Goal: Task Accomplishment & Management: Use online tool/utility

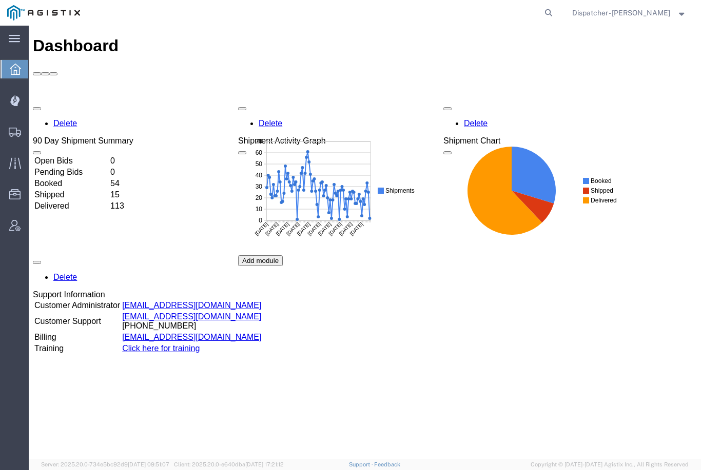
click at [15, 133] on icon at bounding box center [15, 132] width 12 height 9
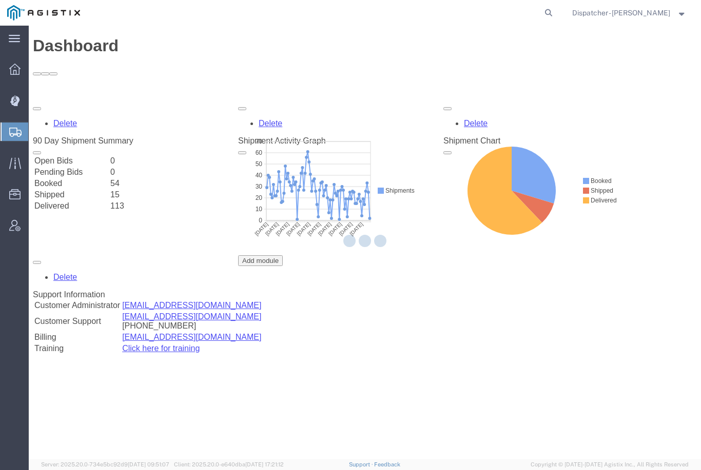
click at [14, 101] on icon at bounding box center [15, 100] width 2 height 2
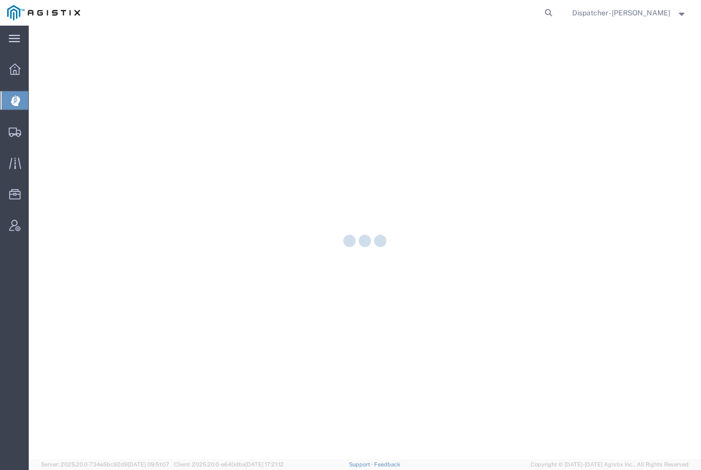
click at [26, 108] on div at bounding box center [15, 100] width 29 height 18
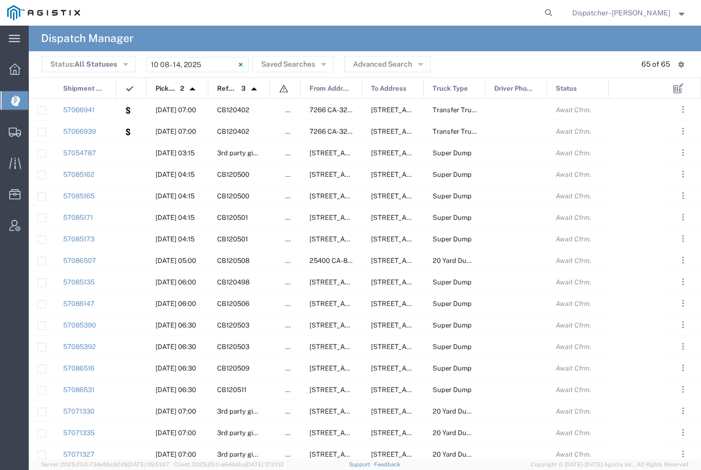
click at [217, 63] on input "[DATE] - [DATE]" at bounding box center [197, 64] width 103 height 15
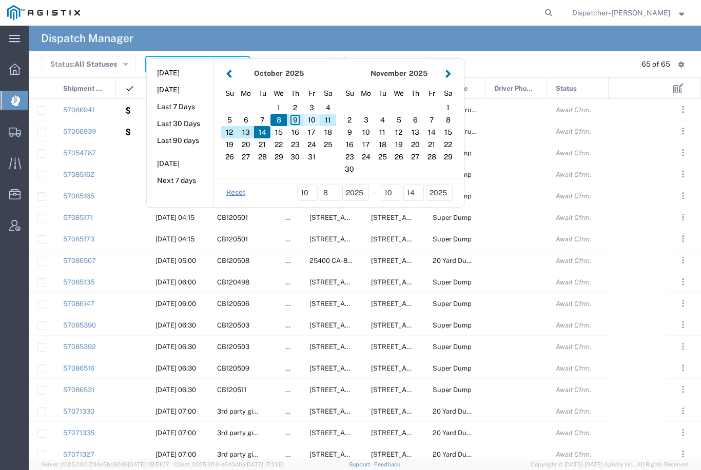
click at [308, 122] on div "10" at bounding box center [311, 120] width 16 height 12
click at [313, 118] on div "10" at bounding box center [311, 120] width 16 height 12
type input "[DATE]"
type input "[DATE] - [DATE]"
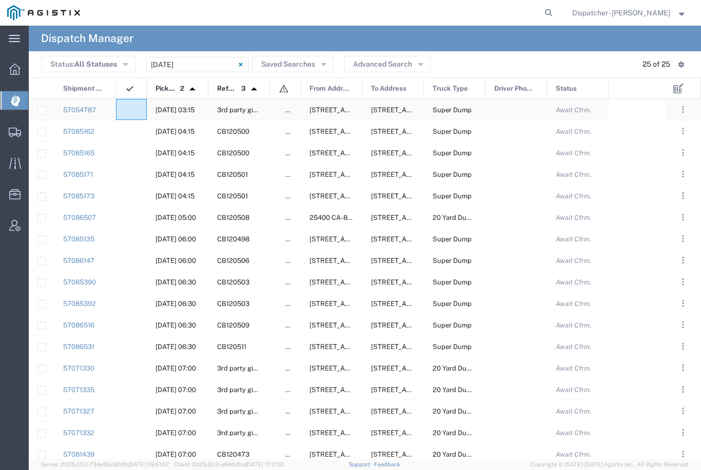
click at [127, 116] on div at bounding box center [131, 109] width 31 height 21
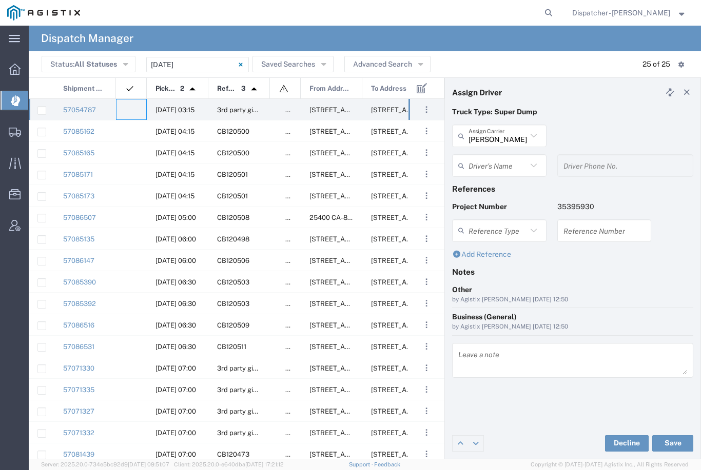
click at [517, 132] on input "[PERSON_NAME] & Sons Trucking, Inc" at bounding box center [497, 136] width 58 height 18
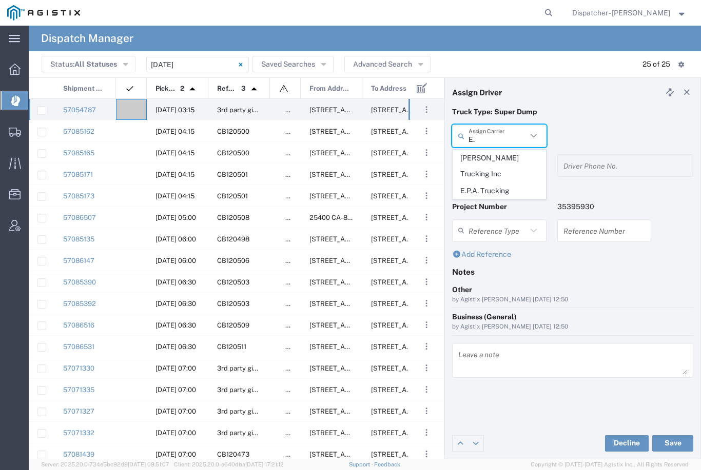
click at [487, 183] on span "E.P.A. Trucking" at bounding box center [499, 191] width 92 height 16
type input "E.P.A. Trucking"
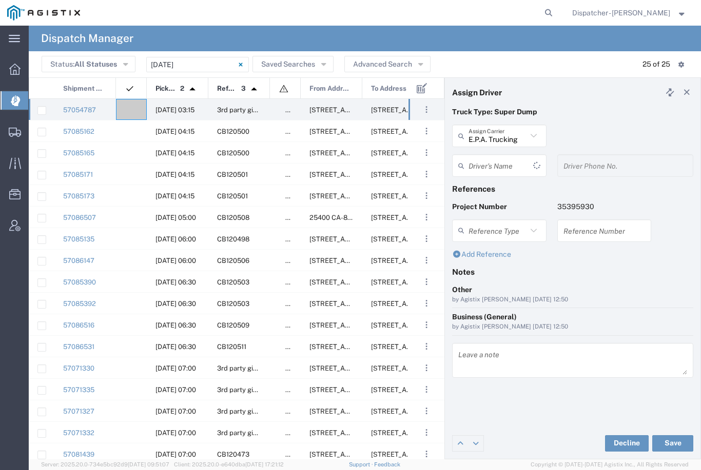
click at [493, 165] on input "text" at bounding box center [500, 166] width 65 height 18
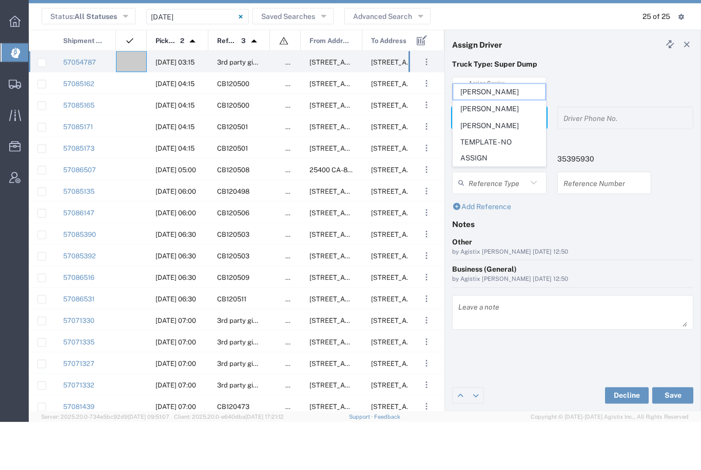
click at [498, 166] on span "[PERSON_NAME]" at bounding box center [499, 174] width 92 height 16
type input "[PERSON_NAME]"
type input "6505371145"
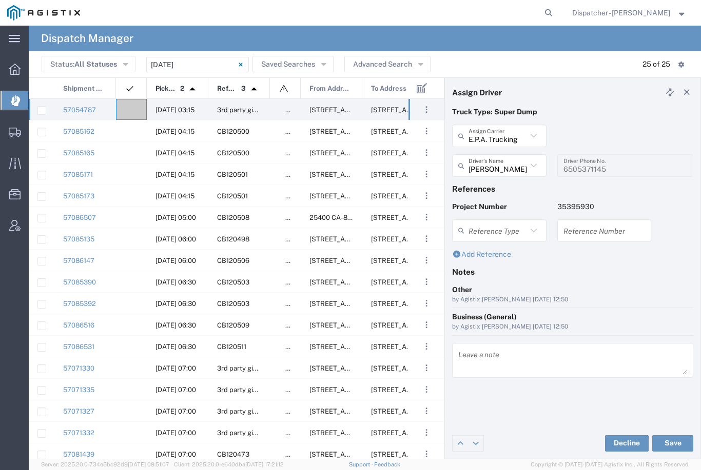
click at [673, 442] on button "Save" at bounding box center [672, 443] width 41 height 16
type input "[PERSON_NAME]"
type input "E.P.A. Trucking"
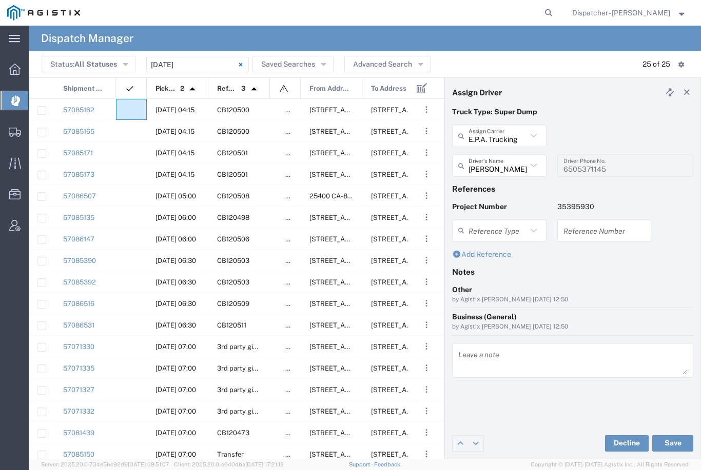
click at [126, 113] on agx-ag-table-icon-cell at bounding box center [128, 110] width 7 height 8
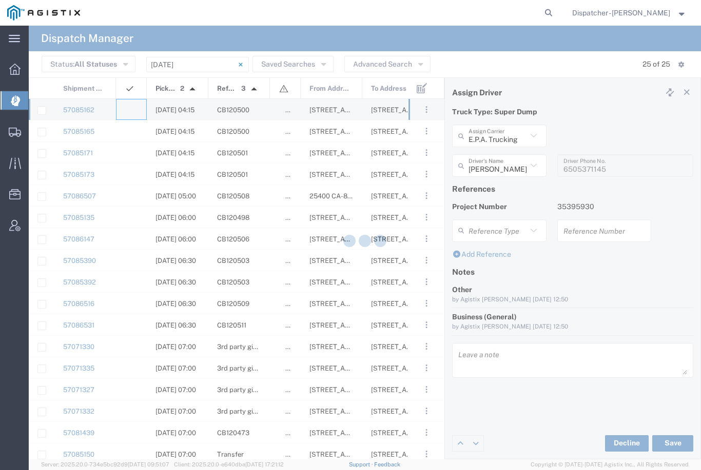
type input "[PERSON_NAME] & Sons Trucking, Inc"
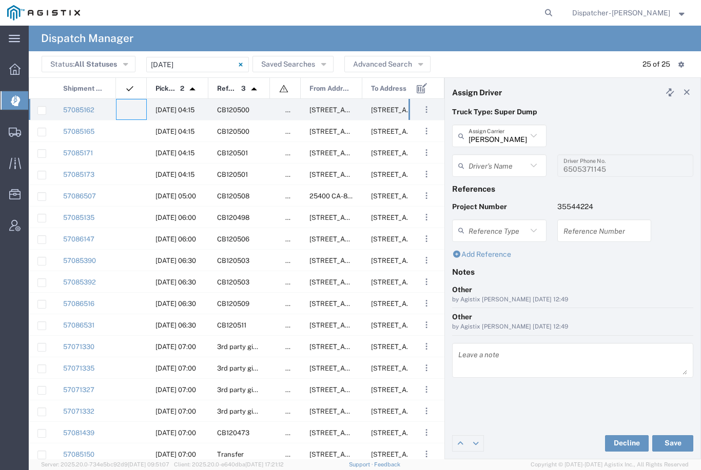
click at [514, 163] on agx-dropdown-input "Driver's Name [PERSON_NAME] [PERSON_NAME] [PERSON_NAME] - NO ASSIGN" at bounding box center [499, 165] width 94 height 23
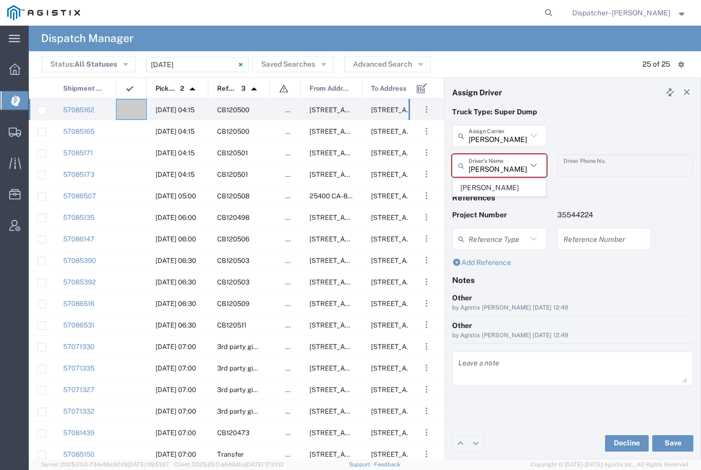
click at [497, 191] on span "[PERSON_NAME]" at bounding box center [499, 188] width 92 height 16
type input "[PERSON_NAME]"
type input "2096295517"
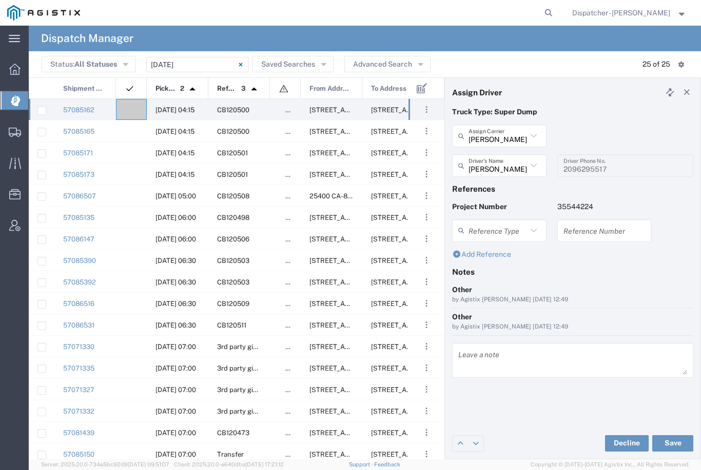
click at [676, 442] on button "Save" at bounding box center [672, 443] width 41 height 16
type input "[PERSON_NAME]"
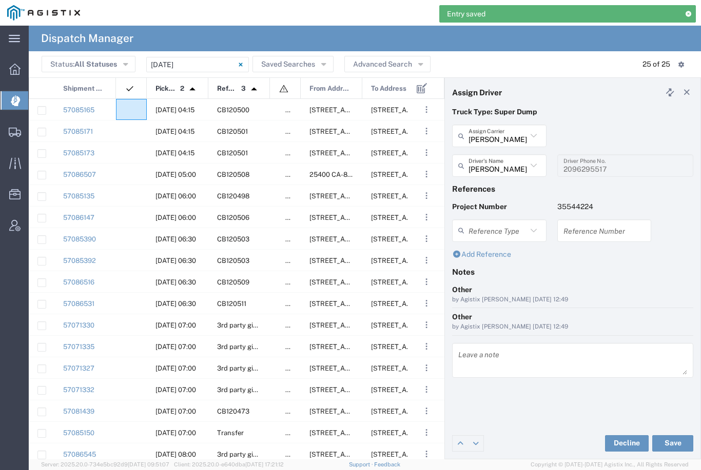
click at [130, 109] on agx-ag-table-icon-cell at bounding box center [128, 110] width 7 height 8
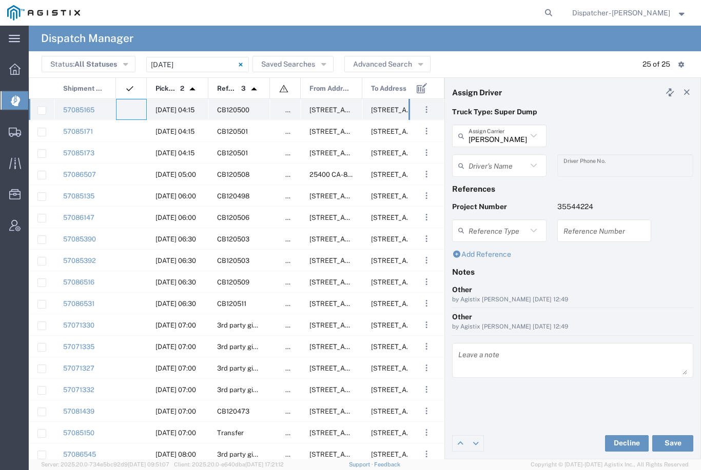
click at [127, 108] on agx-ag-table-icon-cell at bounding box center [128, 110] width 7 height 8
click at [516, 135] on input "[PERSON_NAME] & Sons Trucking, Inc" at bounding box center [497, 136] width 58 height 18
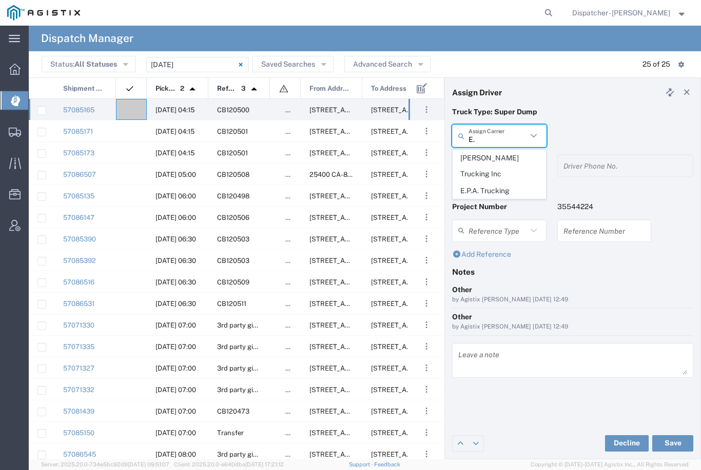
click at [494, 183] on span "E.P.A. Trucking" at bounding box center [499, 191] width 92 height 16
type input "E.P.A. Trucking"
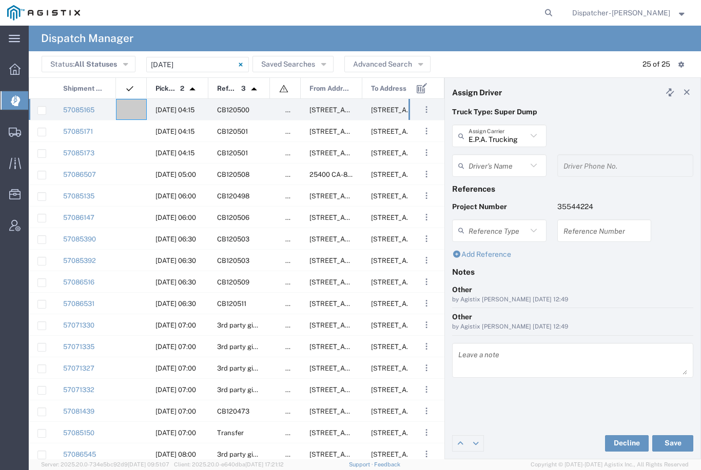
click at [494, 163] on input "text" at bounding box center [497, 166] width 58 height 18
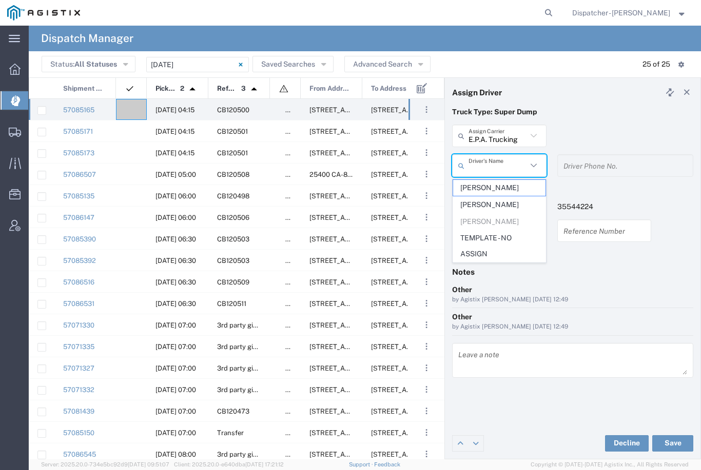
click at [484, 203] on span "[PERSON_NAME]" at bounding box center [499, 205] width 92 height 16
type input "[PERSON_NAME]"
type input "[PHONE_NUMBER]"
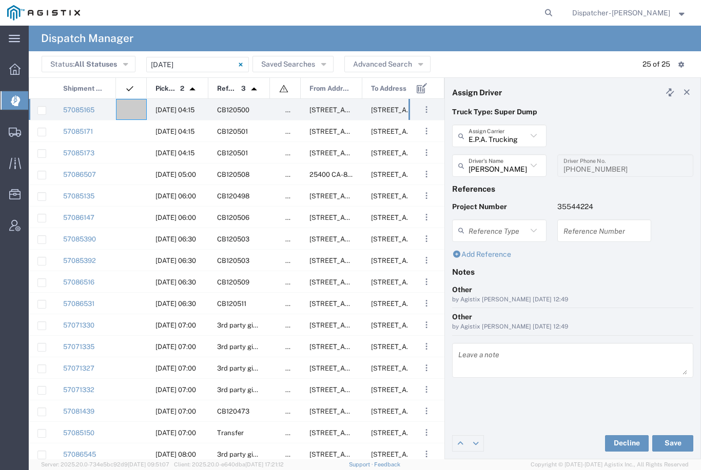
click at [676, 438] on button "Save" at bounding box center [672, 443] width 41 height 16
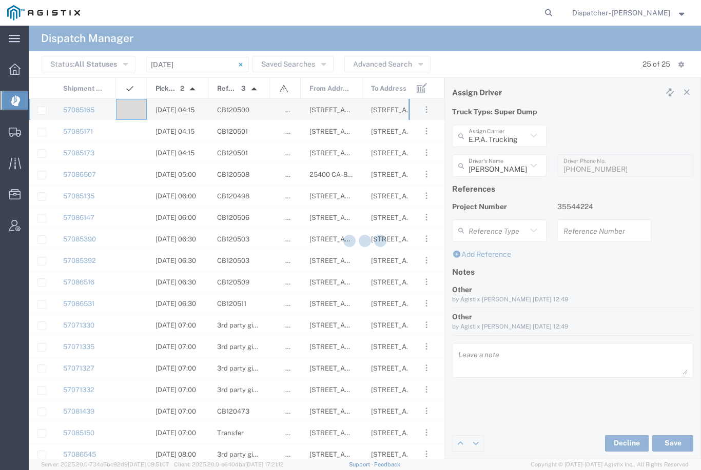
type input "[PERSON_NAME]"
type input "E.P.A. Trucking"
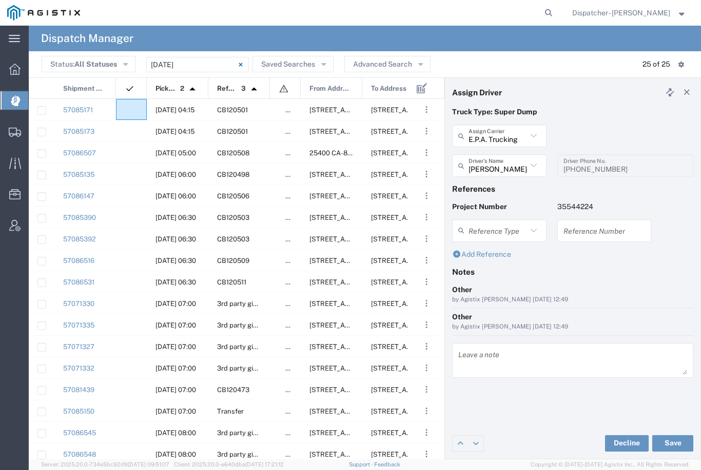
click at [130, 106] on agx-ag-table-icon-cell at bounding box center [128, 110] width 7 height 8
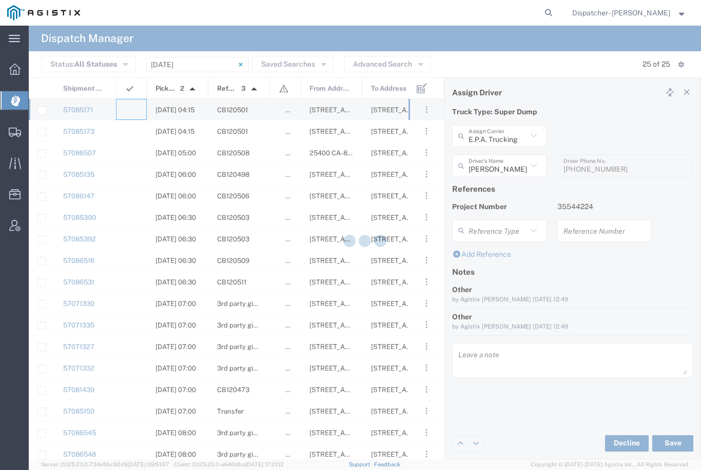
type input "[PERSON_NAME] & Sons Trucking, Inc"
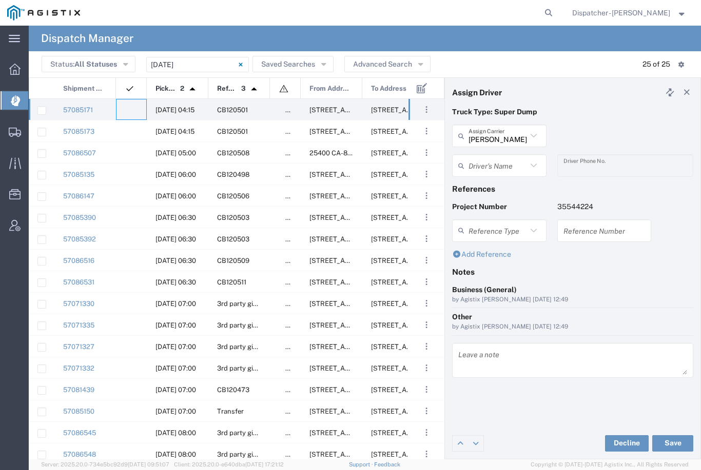
click at [504, 137] on input "[PERSON_NAME] & Sons Trucking, Inc" at bounding box center [497, 136] width 58 height 18
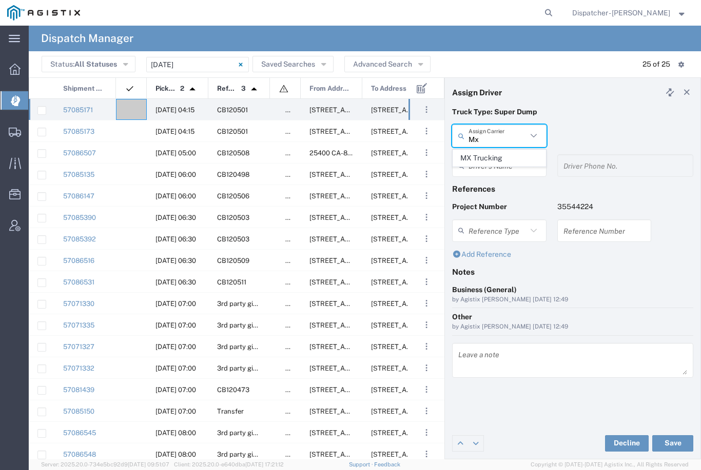
click at [484, 157] on span "MX Trucking" at bounding box center [499, 158] width 92 height 16
type input "MX Trucking"
click at [130, 107] on agx-ag-table-icon-cell at bounding box center [128, 110] width 7 height 8
click at [500, 169] on input "text" at bounding box center [497, 166] width 58 height 18
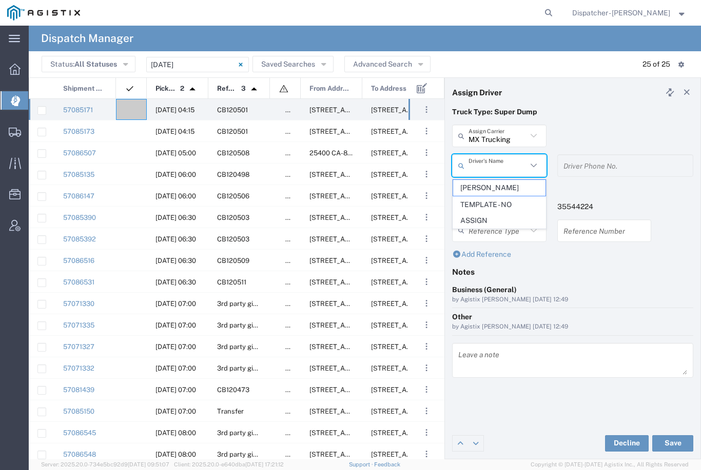
click at [490, 186] on span "[PERSON_NAME]" at bounding box center [499, 188] width 92 height 16
type input "[PERSON_NAME]"
type input "[PHONE_NUMBER]"
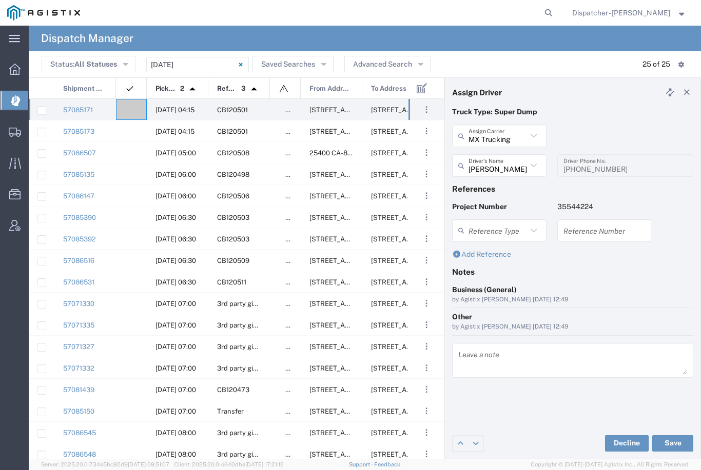
click at [676, 442] on button "Save" at bounding box center [672, 443] width 41 height 16
type input "[PERSON_NAME]"
type input "MX Trucking"
click at [127, 107] on agx-ag-table-icon-cell at bounding box center [128, 110] width 7 height 8
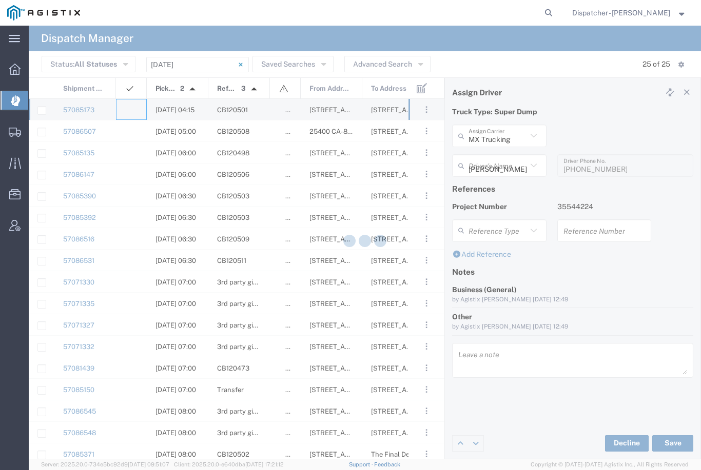
type input "[PERSON_NAME] & Sons Trucking, Inc"
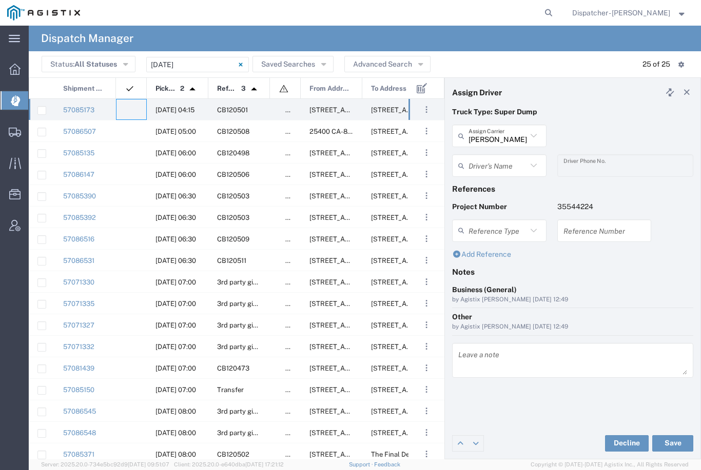
click at [503, 127] on input "[PERSON_NAME] & Sons Trucking, Inc" at bounding box center [497, 136] width 58 height 18
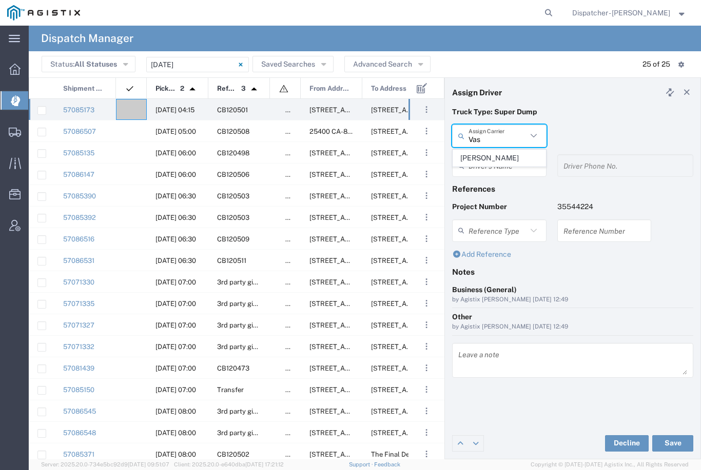
click at [486, 152] on span "[PERSON_NAME]" at bounding box center [499, 158] width 92 height 16
type input "[PERSON_NAME]"
click at [502, 161] on input "text" at bounding box center [497, 166] width 58 height 18
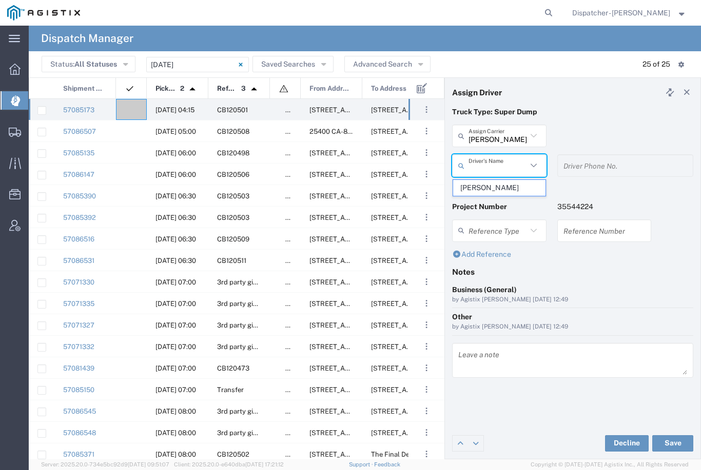
click at [488, 187] on span "[PERSON_NAME]" at bounding box center [499, 188] width 92 height 16
click at [676, 445] on button "Save" at bounding box center [672, 443] width 41 height 16
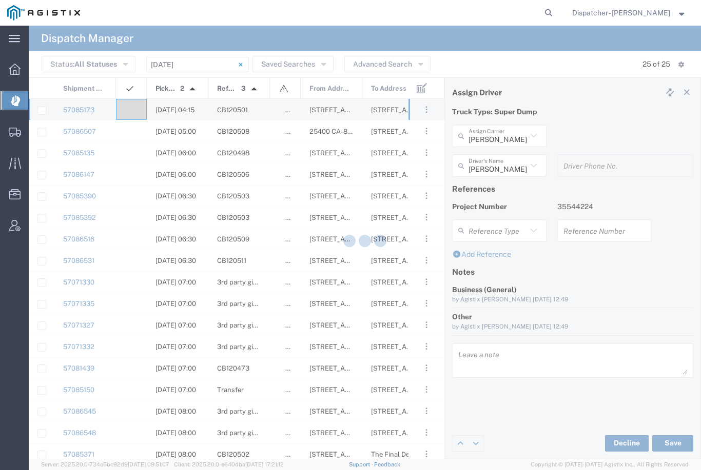
type input "[PERSON_NAME]"
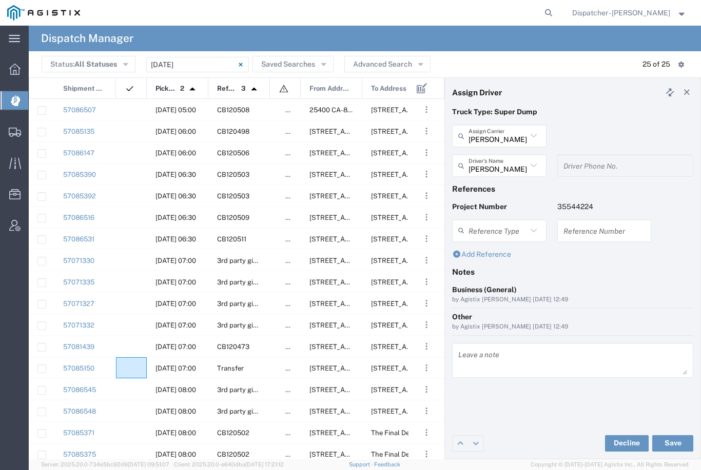
click at [125, 365] on agx-ag-table-icon-cell at bounding box center [128, 369] width 7 height 8
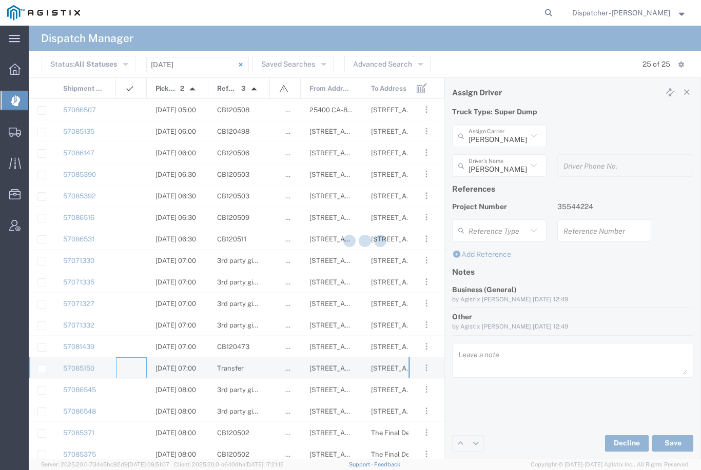
type input "[PERSON_NAME] & Sons Trucking, Inc"
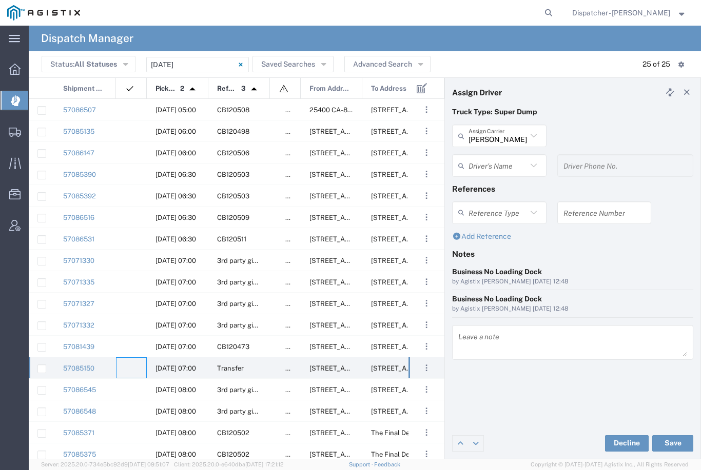
click at [490, 134] on input "[PERSON_NAME] & Sons Trucking, Inc" at bounding box center [497, 136] width 58 height 18
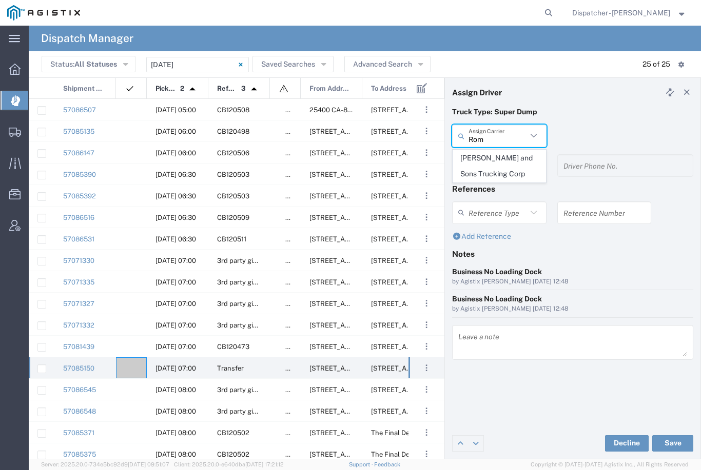
click at [496, 161] on span "[PERSON_NAME] and Sons Trucking Corp" at bounding box center [499, 166] width 92 height 32
type input "[PERSON_NAME] and Sons Trucking Corp"
click at [495, 162] on input "text" at bounding box center [497, 166] width 58 height 18
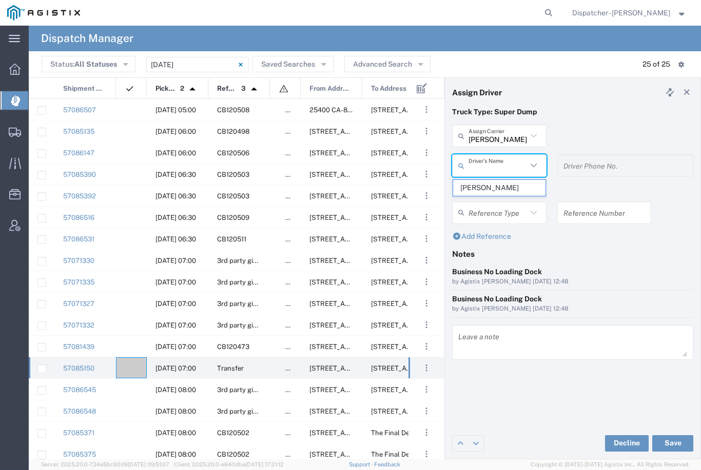
click at [482, 183] on span "[PERSON_NAME]" at bounding box center [499, 188] width 92 height 16
type input "[PERSON_NAME]"
type input "[PHONE_NUMBER]"
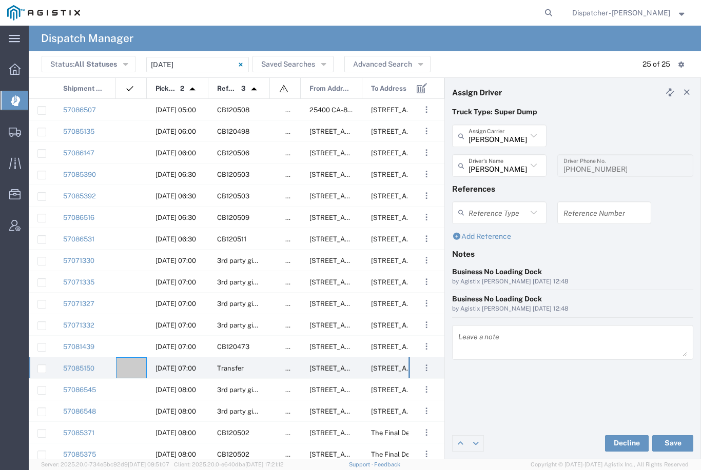
click at [668, 443] on button "Save" at bounding box center [672, 443] width 41 height 16
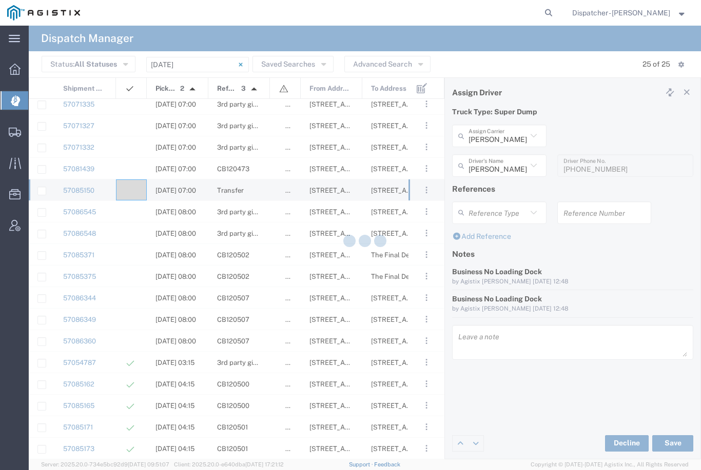
scroll to position [178, 0]
type input "[PERSON_NAME]"
type input "[PERSON_NAME] and Sons Trucking Corp"
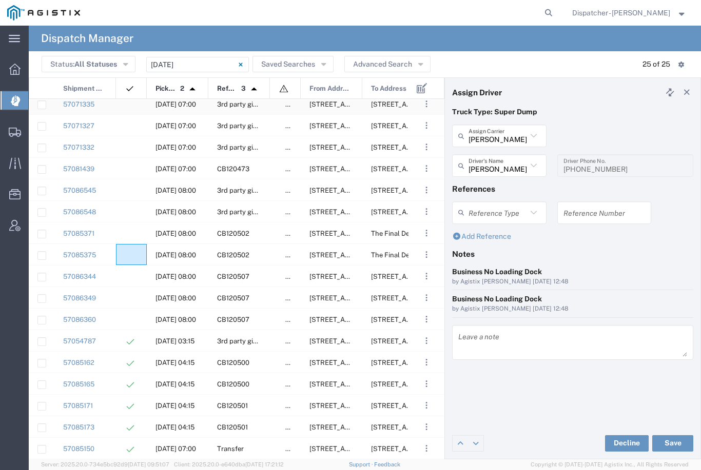
click at [130, 255] on agx-ag-table-icon-cell at bounding box center [128, 255] width 7 height 8
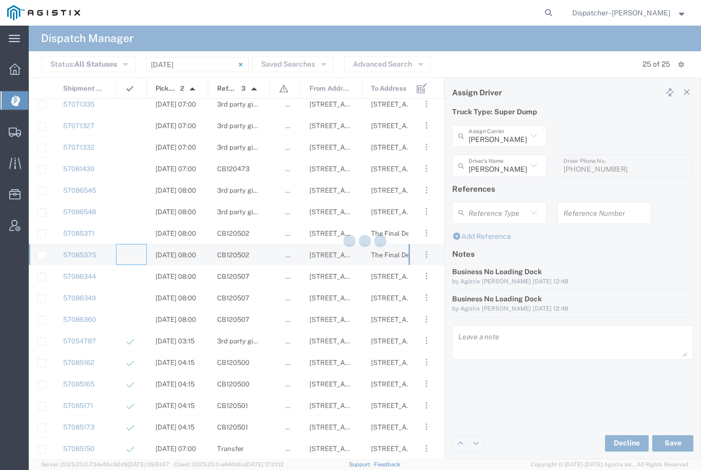
type input "[PERSON_NAME] & Sons Trucking, Inc"
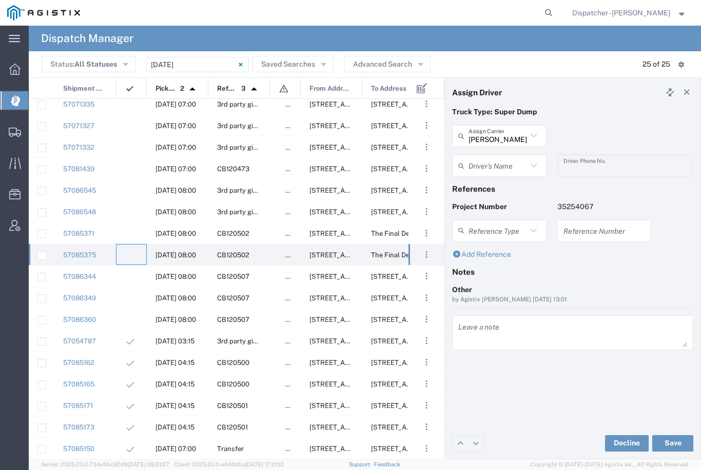
click at [507, 134] on input "[PERSON_NAME] & Sons Trucking, Inc" at bounding box center [497, 136] width 58 height 18
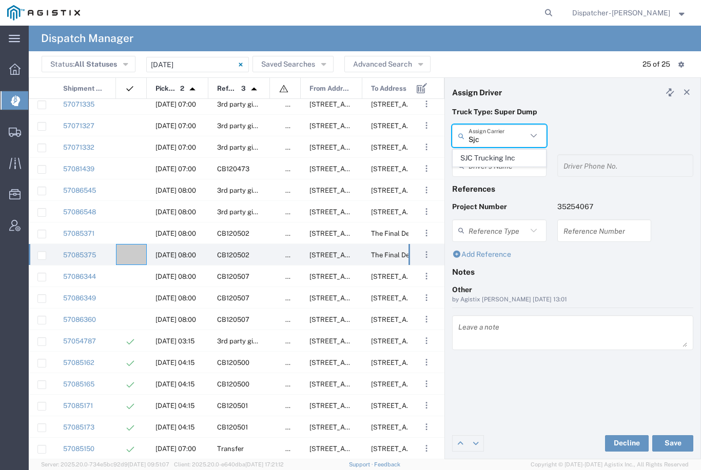
click at [497, 154] on span "SJC Trucking Inc" at bounding box center [499, 158] width 92 height 16
type input "SJC Trucking Inc"
click at [493, 162] on input "text" at bounding box center [500, 166] width 65 height 18
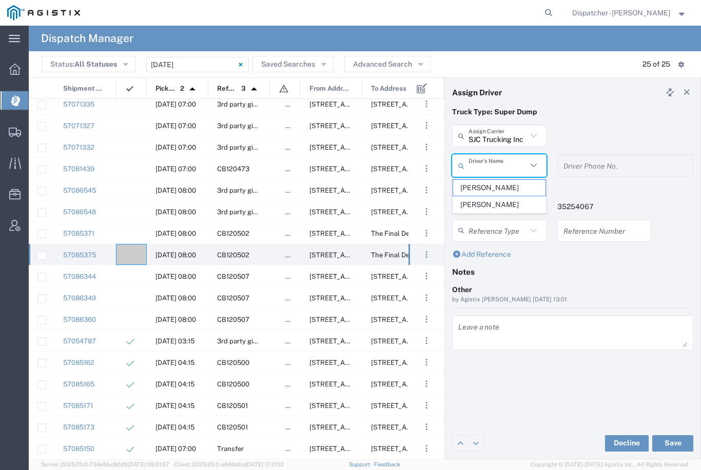
click at [482, 189] on span "[PERSON_NAME]" at bounding box center [499, 188] width 92 height 16
type input "[PERSON_NAME]"
type input "9255187628"
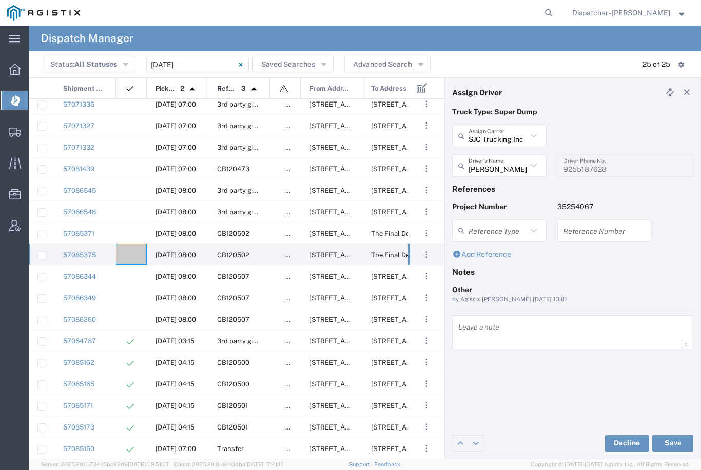
click at [671, 446] on button "Save" at bounding box center [672, 443] width 41 height 16
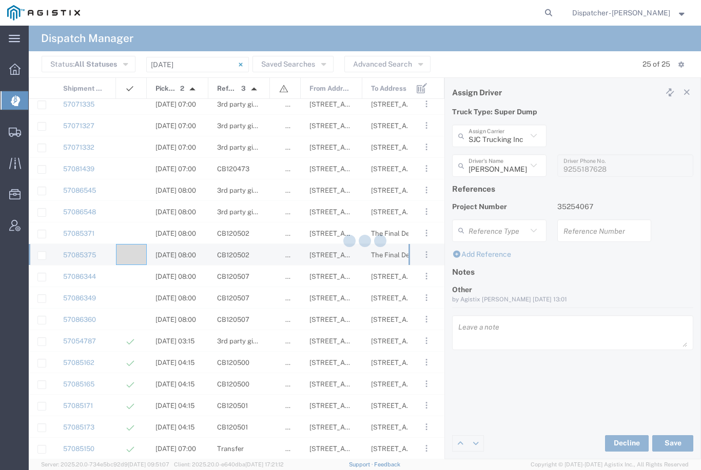
type input "[PERSON_NAME]"
type input "SJC Trucking Inc"
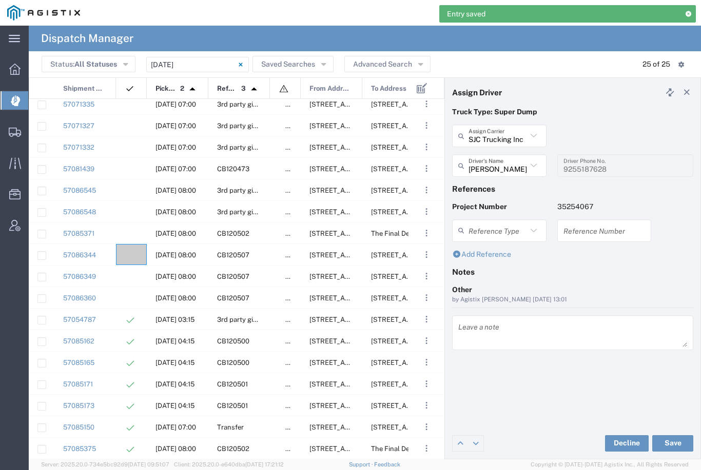
click at [132, 230] on div at bounding box center [131, 233] width 31 height 21
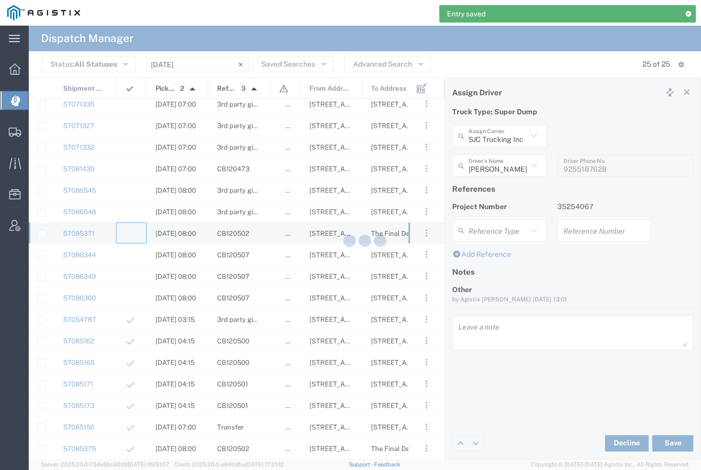
type input "[PERSON_NAME] & Sons Trucking, Inc"
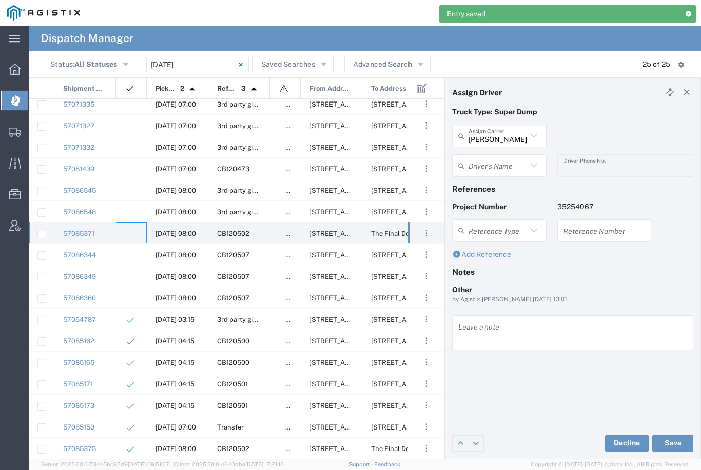
click at [507, 134] on input "[PERSON_NAME] & Sons Trucking, Inc" at bounding box center [497, 136] width 58 height 18
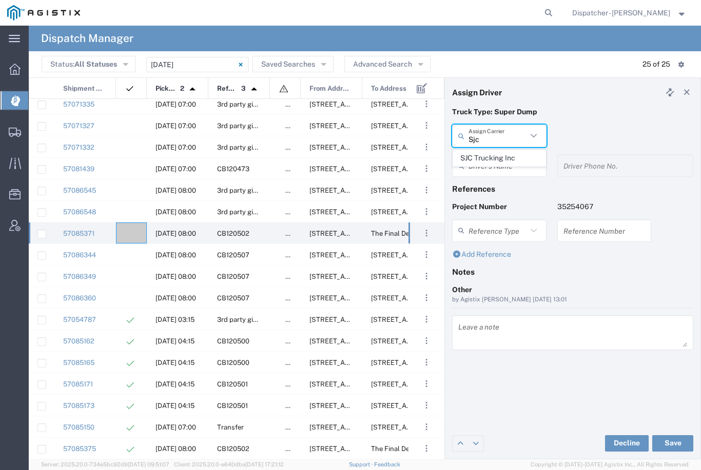
click at [497, 154] on span "SJC Trucking Inc" at bounding box center [499, 158] width 92 height 16
type input "SJC Trucking Inc"
click at [493, 163] on input "text" at bounding box center [497, 166] width 58 height 18
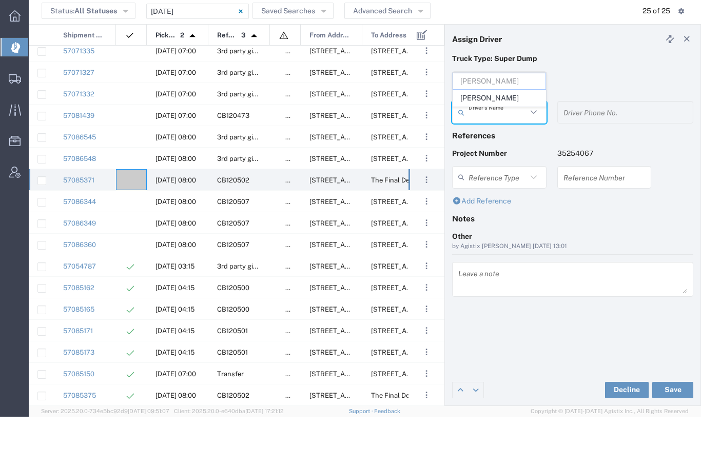
click at [490, 144] on span "[PERSON_NAME]" at bounding box center [499, 152] width 92 height 16
type input "[PERSON_NAME]"
type input "9255187628"
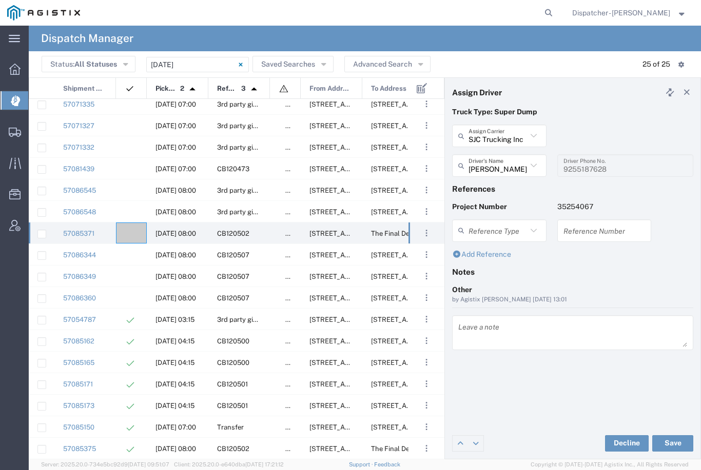
click at [676, 444] on button "Save" at bounding box center [672, 443] width 41 height 16
type input "[PERSON_NAME]"
type input "SJC Trucking Inc"
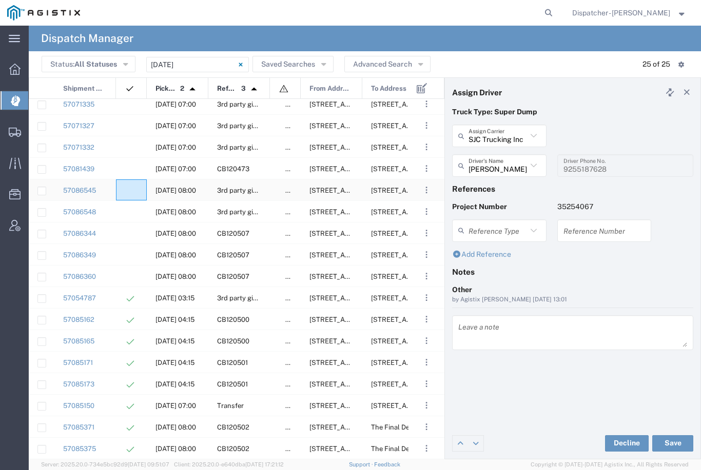
click at [128, 194] on agx-ag-table-icon-cell at bounding box center [128, 191] width 7 height 8
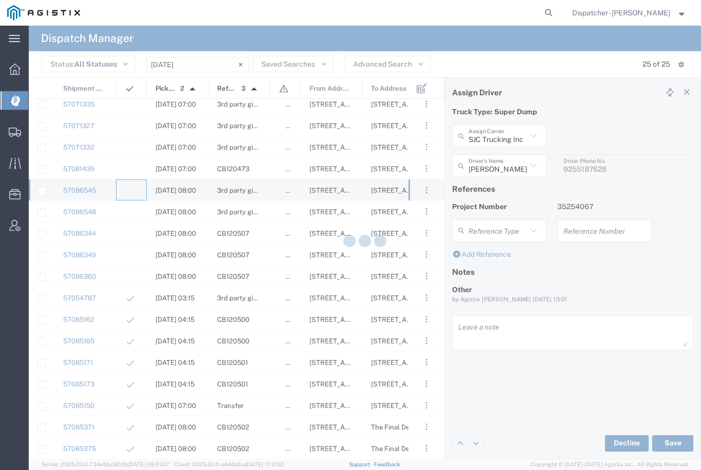
type input "[PERSON_NAME] & Sons Trucking, Inc"
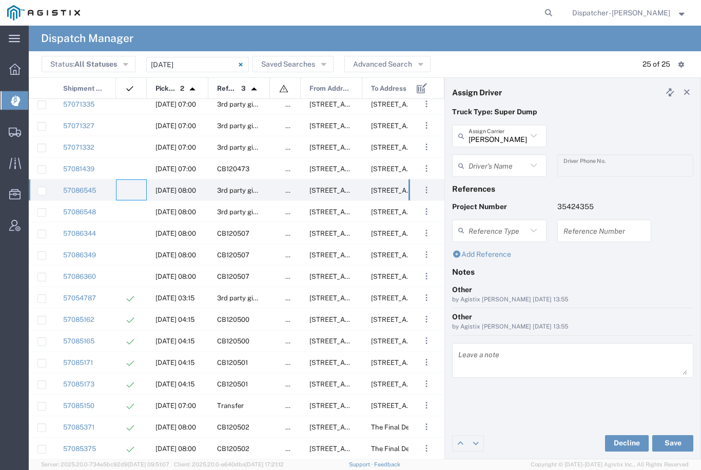
click at [498, 160] on agx-dropdown-input "Driver's Name [PERSON_NAME] [PERSON_NAME] [PERSON_NAME] [PERSON_NAME] [PERSON_N…" at bounding box center [499, 165] width 94 height 23
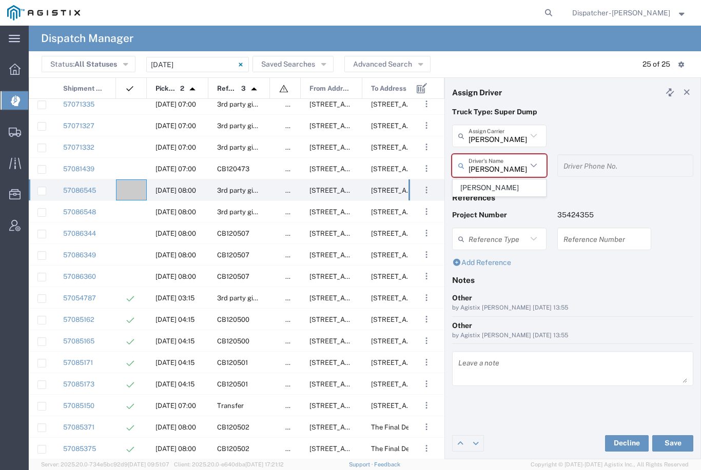
click at [500, 186] on span "[PERSON_NAME]" at bounding box center [499, 188] width 92 height 16
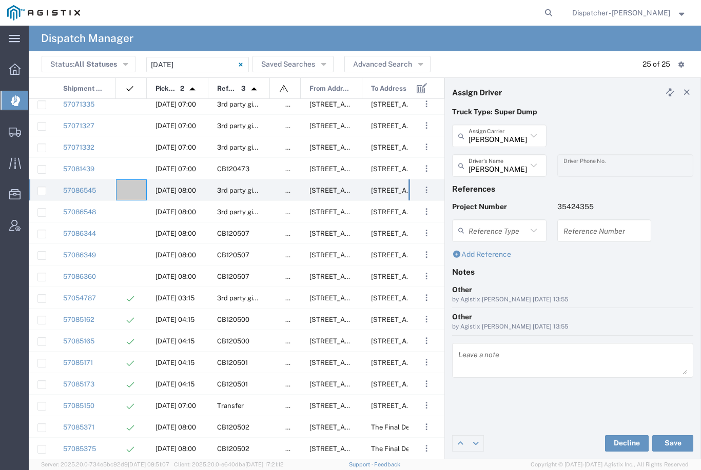
type input "[PERSON_NAME]"
type input "9253660399"
click at [673, 445] on button "Save" at bounding box center [672, 443] width 41 height 16
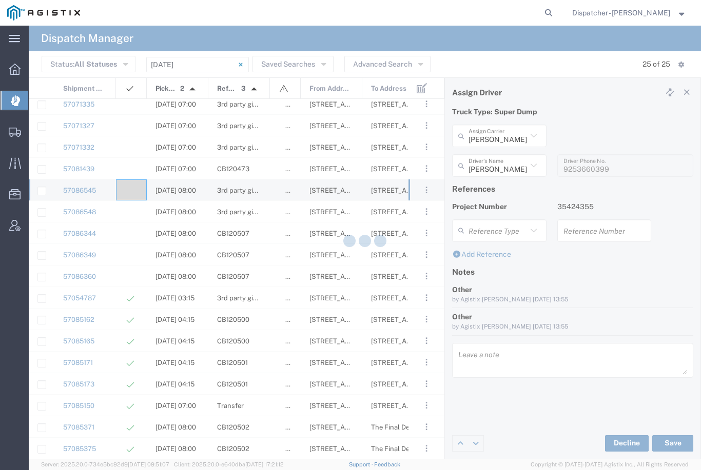
type input "[PERSON_NAME]"
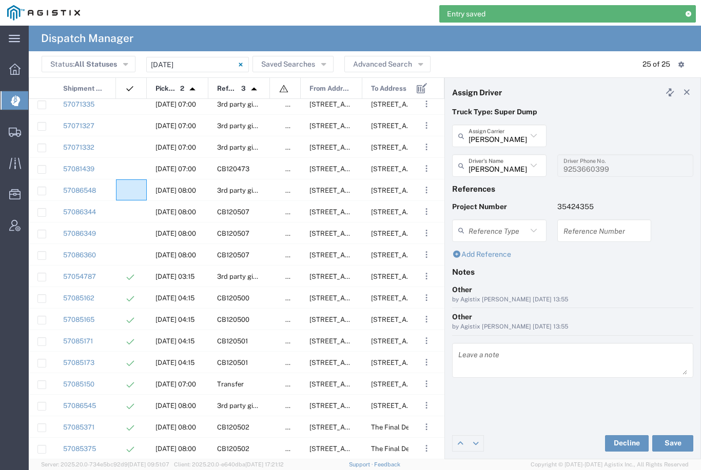
click at [127, 189] on agx-ag-table-icon-cell at bounding box center [128, 191] width 7 height 8
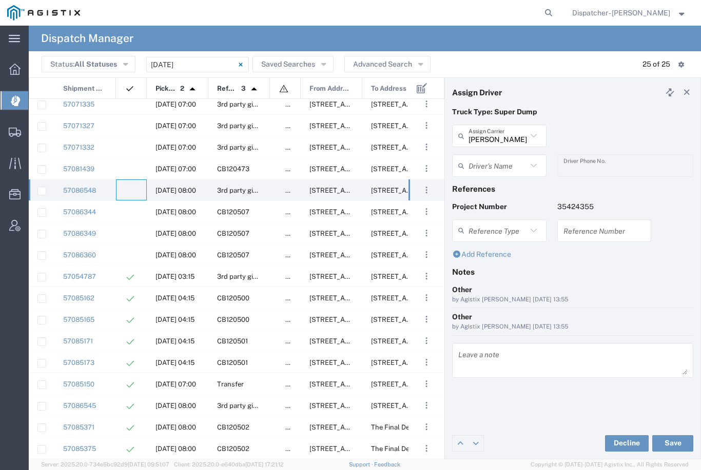
click at [511, 135] on input "[PERSON_NAME] & Sons Trucking, Inc" at bounding box center [497, 136] width 58 height 18
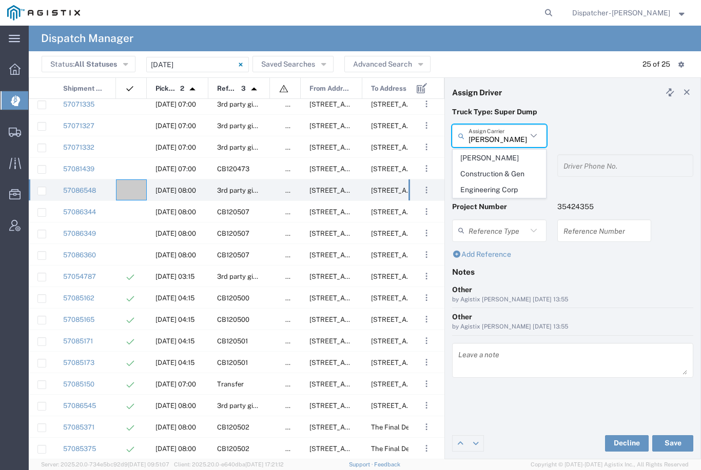
click at [495, 165] on span "[PERSON_NAME] Construction & Gen Engineering Corp" at bounding box center [499, 173] width 92 height 47
type input "[PERSON_NAME] Construction & Gen Engineering Corp"
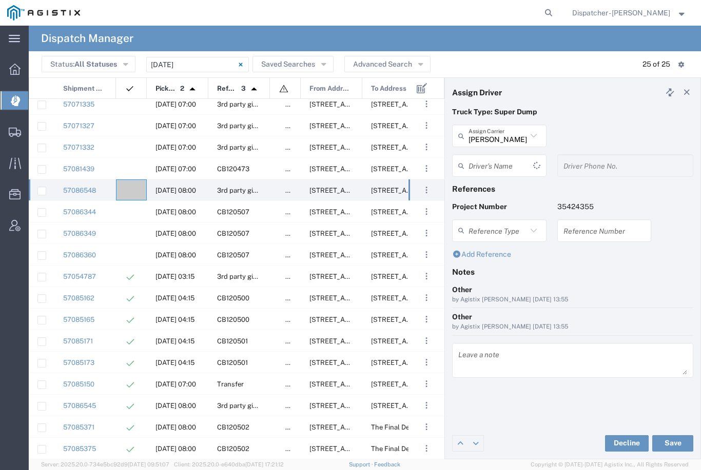
click at [505, 163] on input "text" at bounding box center [500, 166] width 65 height 18
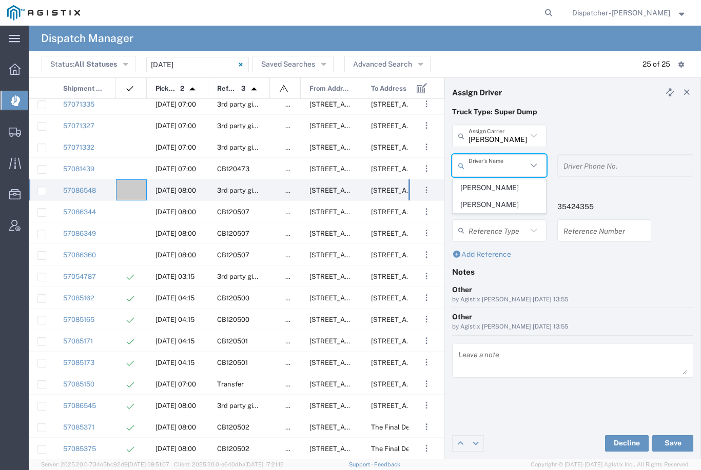
click at [498, 188] on span "[PERSON_NAME]" at bounding box center [499, 188] width 92 height 16
type input "[PERSON_NAME]"
type input "[PHONE_NUMBER]"
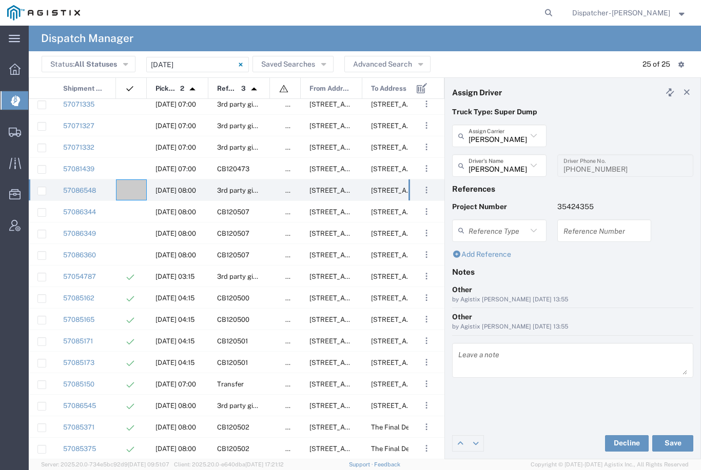
click at [673, 442] on button "Save" at bounding box center [672, 443] width 41 height 16
type input "[PERSON_NAME]"
type input "[PERSON_NAME] Construction & Gen Engineering Corp"
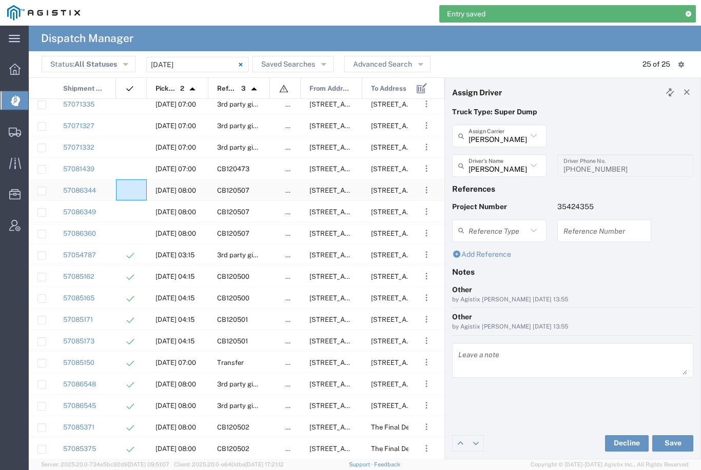
click at [132, 187] on div at bounding box center [131, 189] width 31 height 21
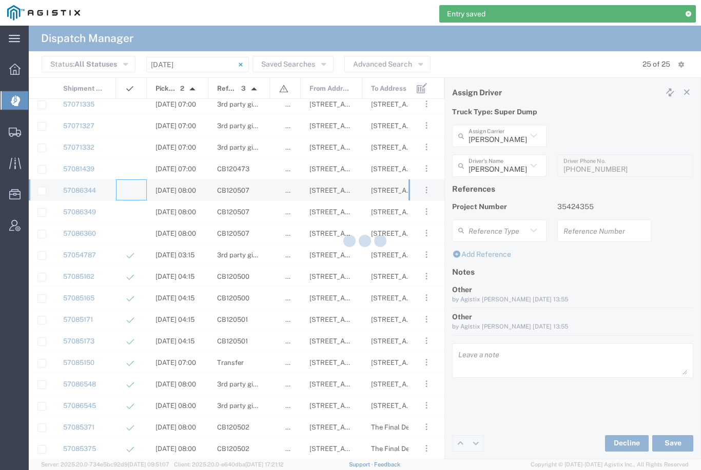
type input "[PERSON_NAME] & Sons Trucking, Inc"
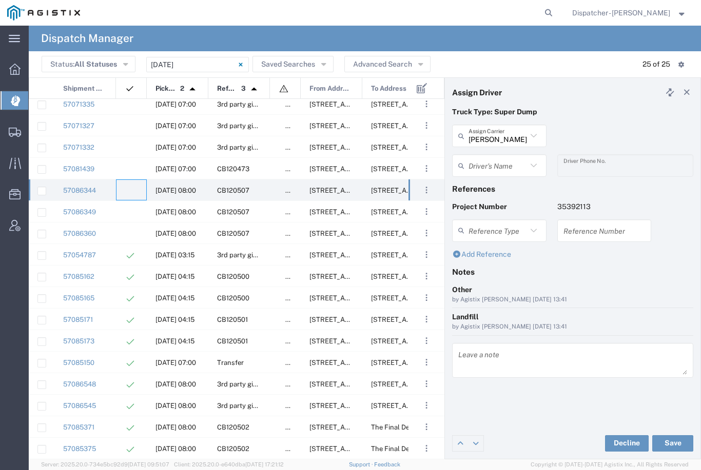
click at [501, 164] on input "text" at bounding box center [497, 166] width 58 height 18
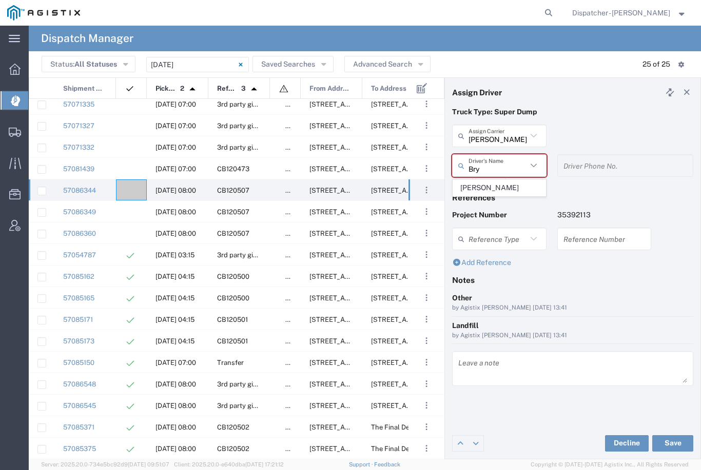
click at [496, 182] on span "[PERSON_NAME]" at bounding box center [499, 188] width 92 height 16
type input "[PERSON_NAME]"
type input "[PHONE_NUMBER]"
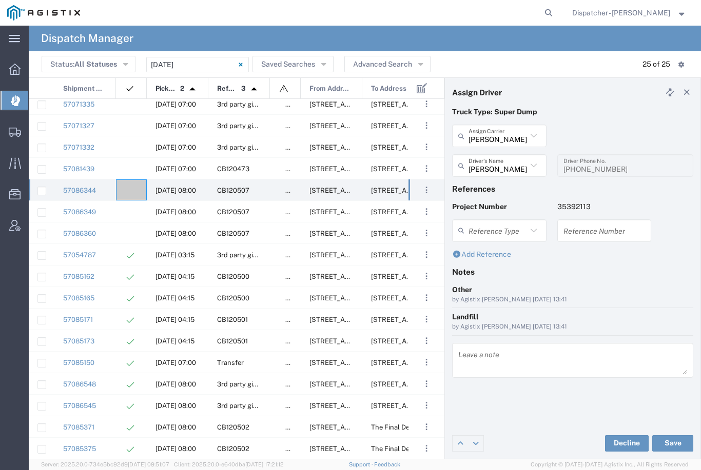
click at [675, 446] on button "Save" at bounding box center [672, 443] width 41 height 16
type input "[PERSON_NAME]"
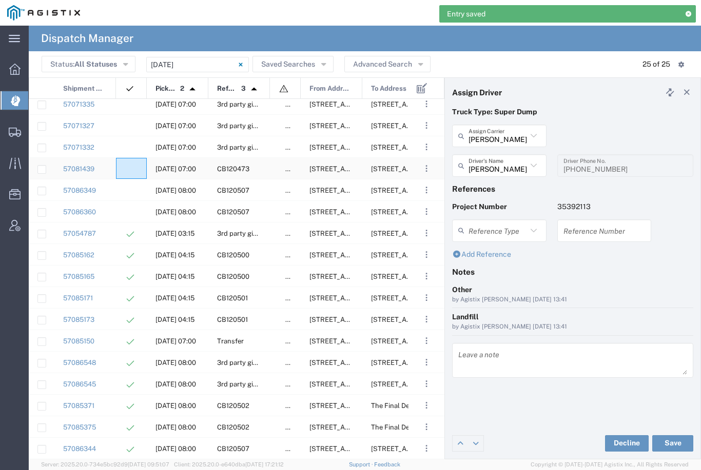
click at [131, 166] on agx-ag-table-icon-cell at bounding box center [128, 169] width 7 height 8
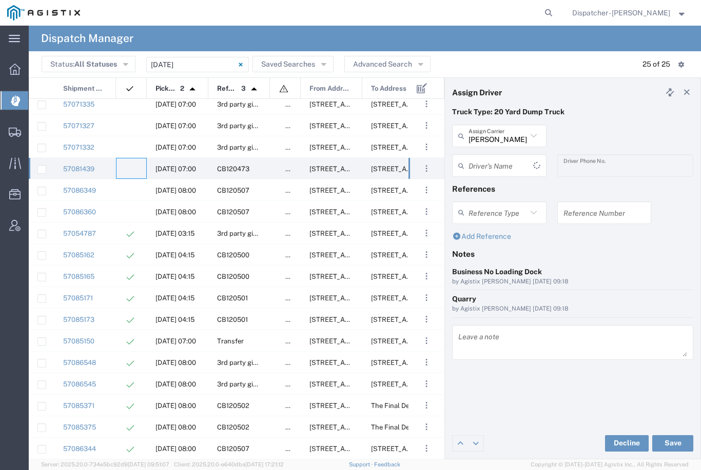
click at [501, 139] on input "[PERSON_NAME] & Sons Trucking, Inc" at bounding box center [497, 136] width 58 height 18
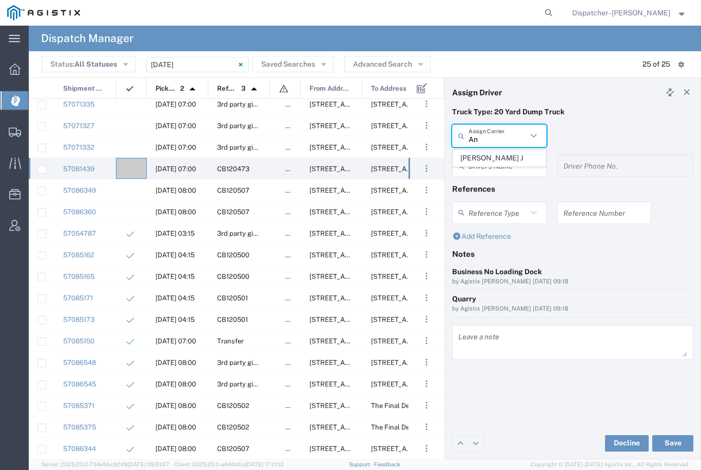
type input "A"
click at [496, 154] on span "[PERSON_NAME] Trucking LLC" at bounding box center [499, 166] width 92 height 32
type input "[PERSON_NAME] Trucking LLC"
click at [497, 157] on input "text" at bounding box center [500, 166] width 65 height 18
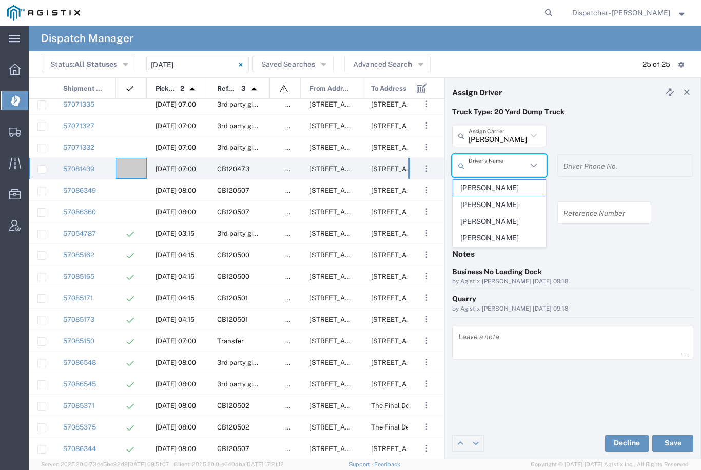
click at [487, 184] on span "[PERSON_NAME]" at bounding box center [499, 188] width 92 height 16
type input "[PERSON_NAME]"
type input "5308707576"
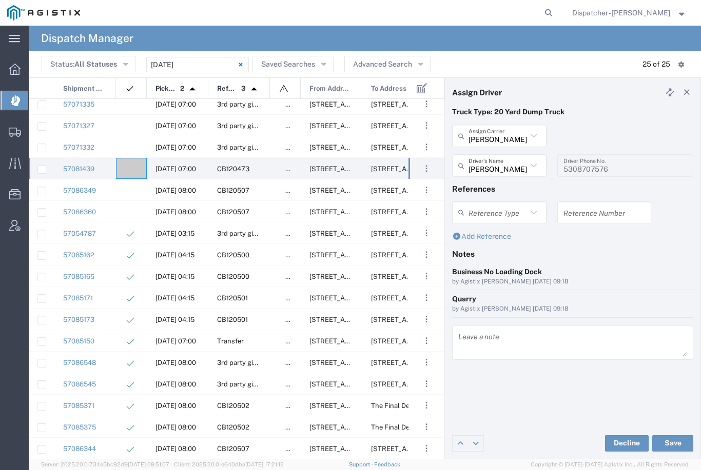
click at [664, 448] on button "Save" at bounding box center [672, 443] width 41 height 16
type input "[PERSON_NAME]"
type input "[PERSON_NAME] Trucking LLC"
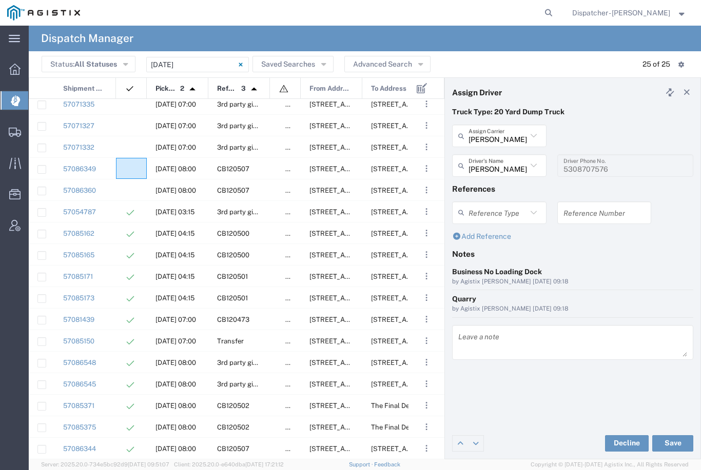
click at [129, 165] on agx-ag-table-icon-cell at bounding box center [128, 169] width 7 height 8
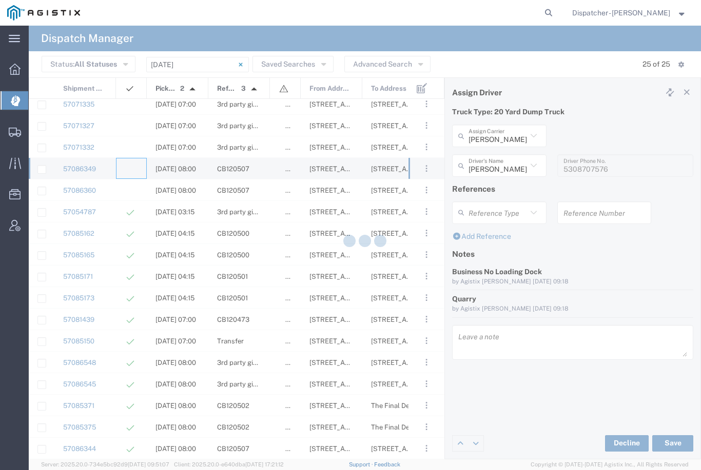
type input "[PERSON_NAME] & Sons Trucking, Inc"
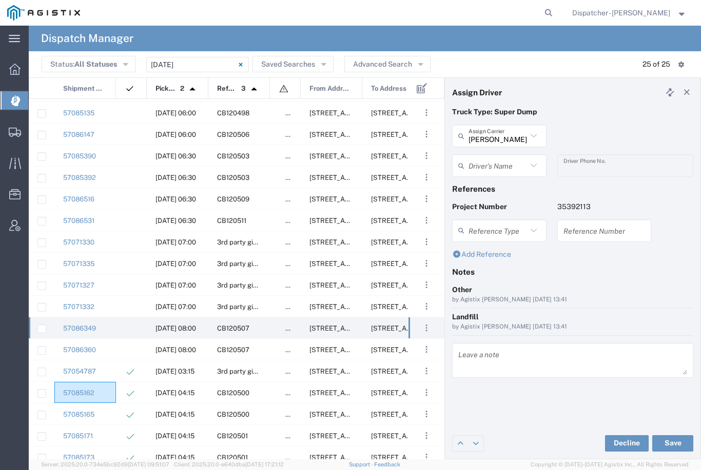
scroll to position [7, 0]
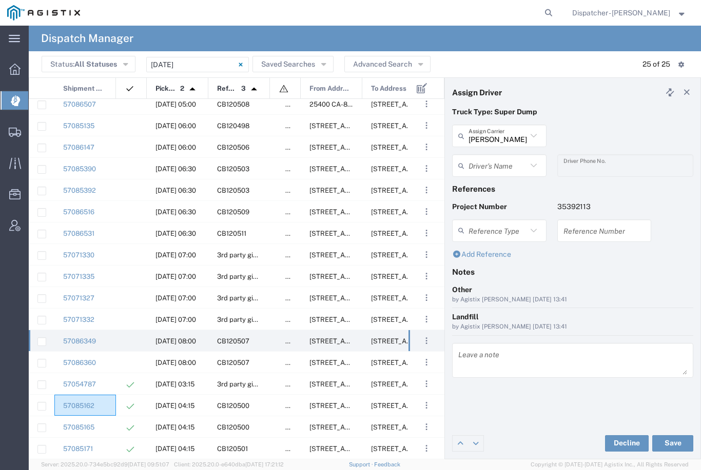
click at [110, 250] on div "57071330" at bounding box center [85, 254] width 62 height 21
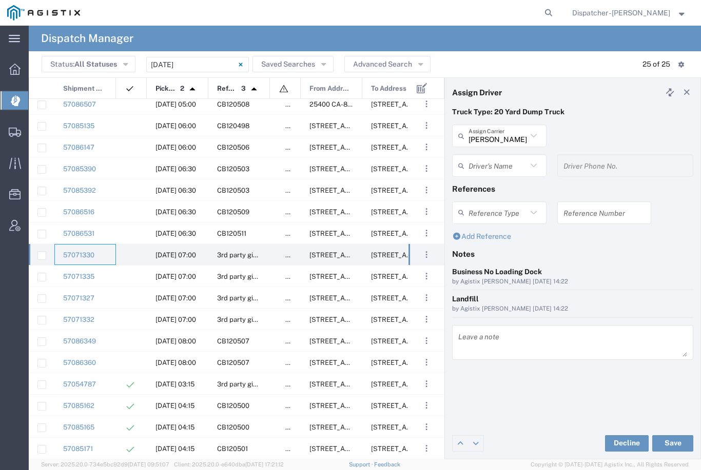
click at [497, 166] on input "text" at bounding box center [497, 166] width 58 height 18
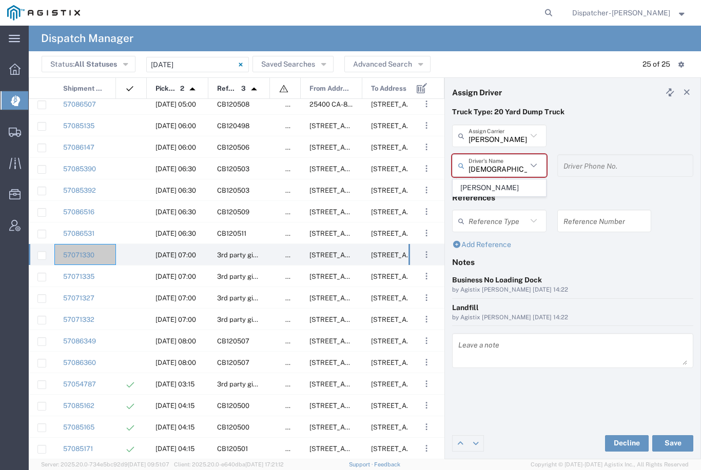
click at [496, 185] on span "[PERSON_NAME]" at bounding box center [499, 188] width 92 height 16
type input "[PERSON_NAME]"
type input "[PHONE_NUMBER]"
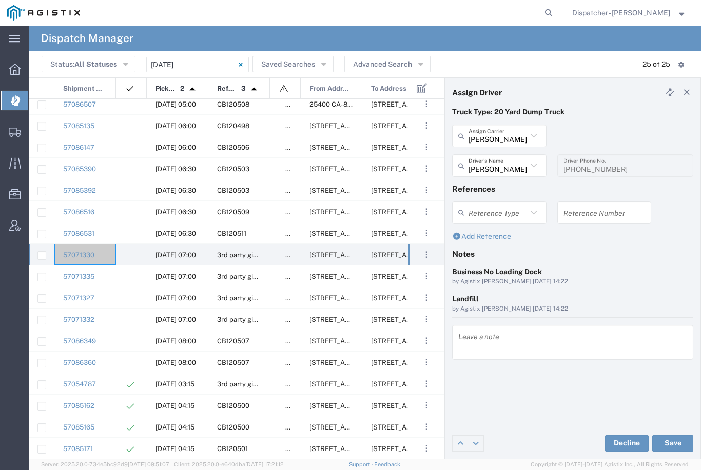
click at [676, 441] on button "Save" at bounding box center [672, 443] width 41 height 16
type input "[PERSON_NAME]"
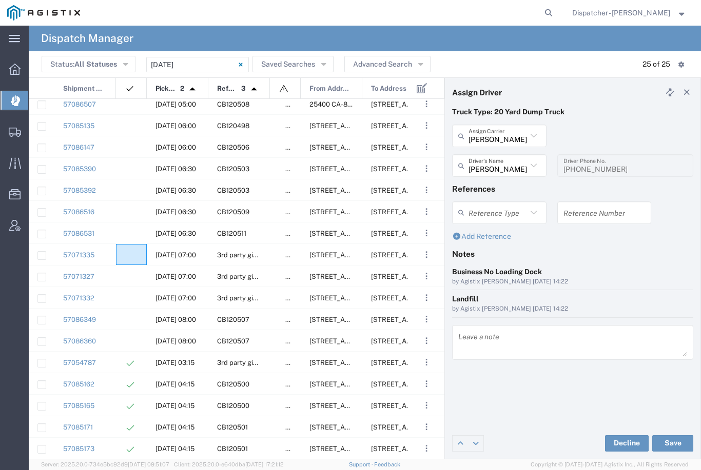
click at [127, 253] on agx-ag-table-icon-cell at bounding box center [128, 255] width 7 height 8
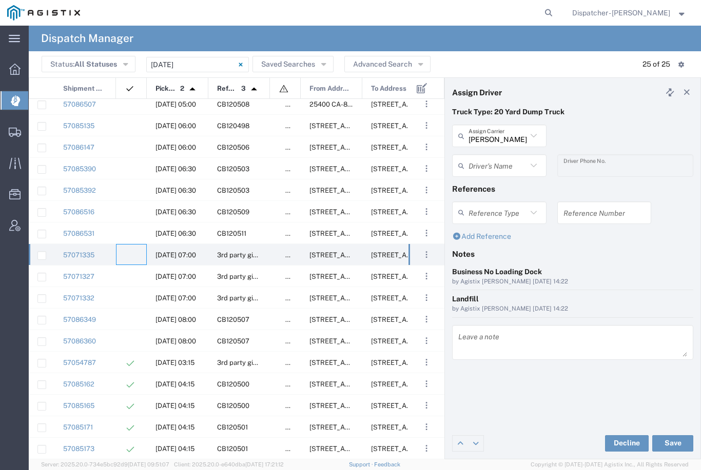
click at [504, 160] on input "text" at bounding box center [497, 166] width 58 height 18
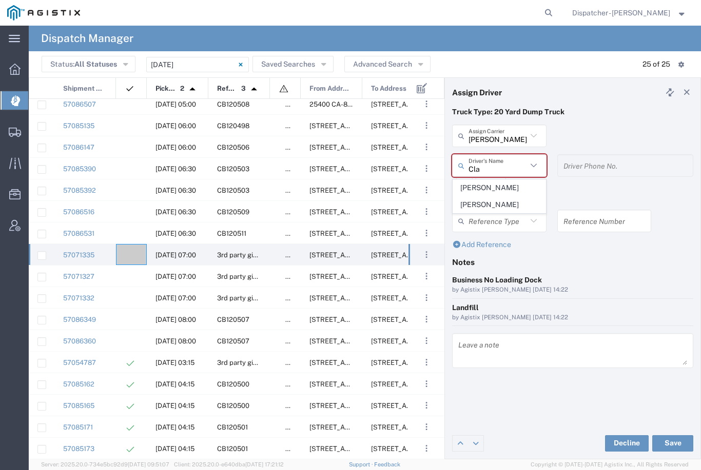
click at [501, 186] on span "[PERSON_NAME]" at bounding box center [499, 188] width 92 height 16
type input "[PERSON_NAME]"
type input "9258126210"
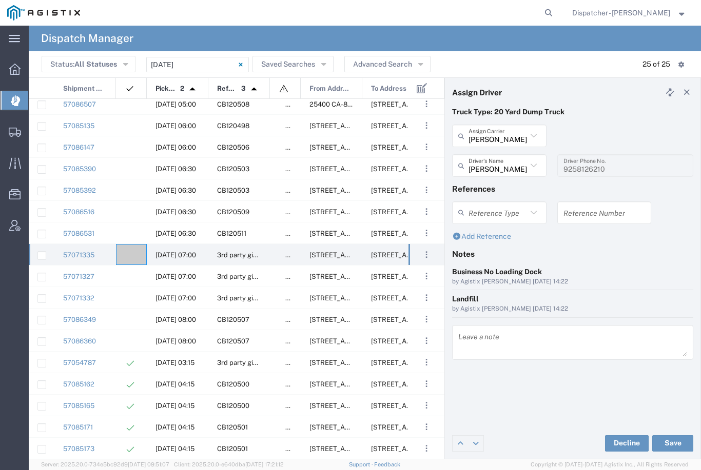
click at [674, 445] on button "Save" at bounding box center [672, 443] width 41 height 16
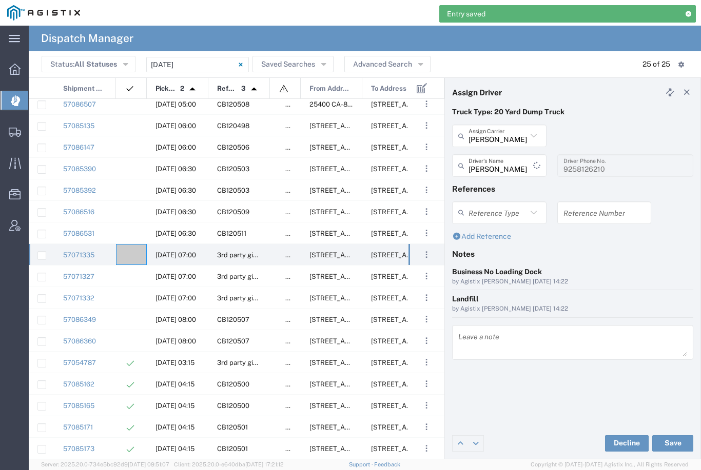
type input "[PERSON_NAME]"
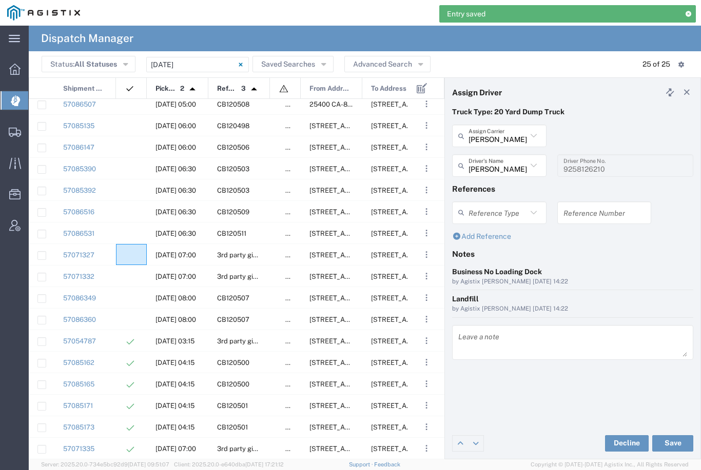
click at [129, 253] on agx-ag-table-icon-cell at bounding box center [128, 255] width 7 height 8
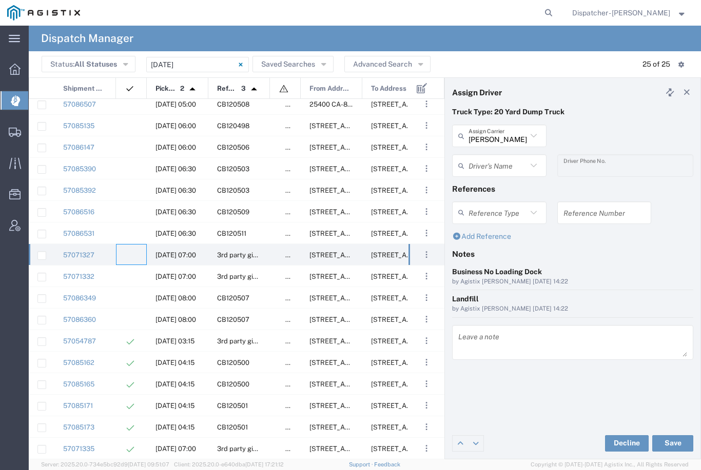
click at [501, 134] on input "[PERSON_NAME] & Sons Trucking, Inc" at bounding box center [497, 136] width 58 height 18
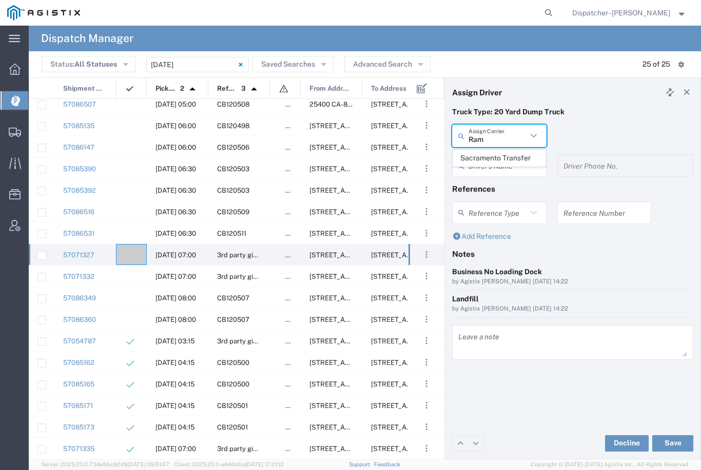
click at [501, 155] on span "Sacramento Transfer" at bounding box center [499, 158] width 92 height 16
click at [533, 131] on icon at bounding box center [533, 135] width 13 height 13
type input "S"
type input "R"
click at [495, 154] on span "Bhatti Bros Inc" at bounding box center [499, 158] width 92 height 16
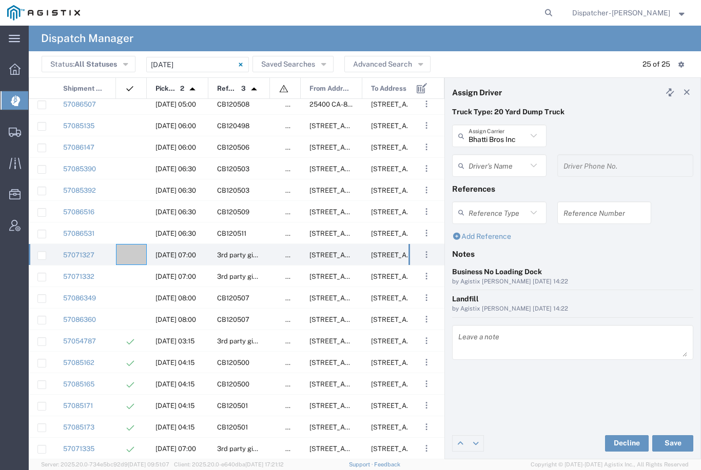
click at [500, 159] on input "text" at bounding box center [497, 166] width 58 height 18
click at [614, 141] on div "Bhatti Bros Inc Assign Carrier Bhatti Bros Inc" at bounding box center [573, 140] width 252 height 30
click at [673, 441] on button "Save" at bounding box center [672, 443] width 41 height 16
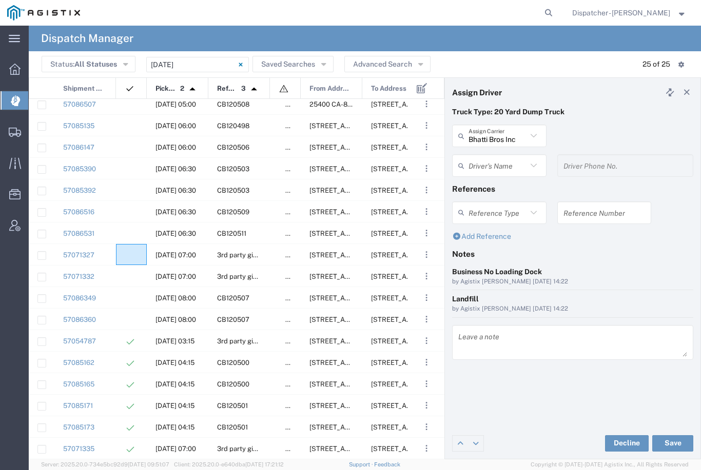
click at [131, 251] on agx-ag-table-icon-cell at bounding box center [128, 255] width 7 height 8
click at [126, 281] on agx-ag-table-icon-cell at bounding box center [128, 277] width 7 height 8
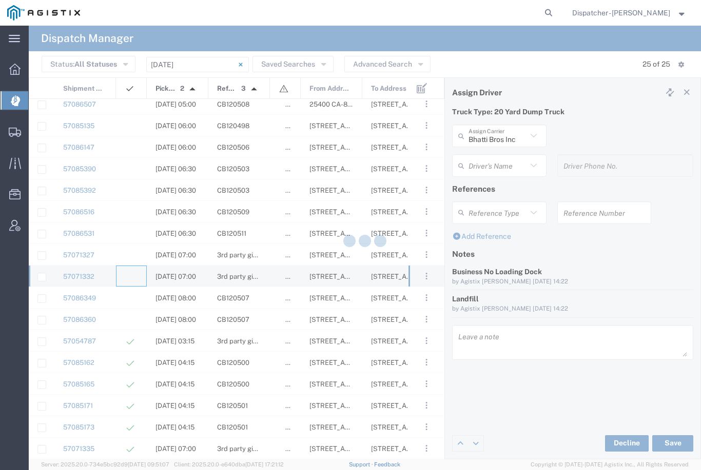
type input "[PERSON_NAME] & Sons Trucking, Inc"
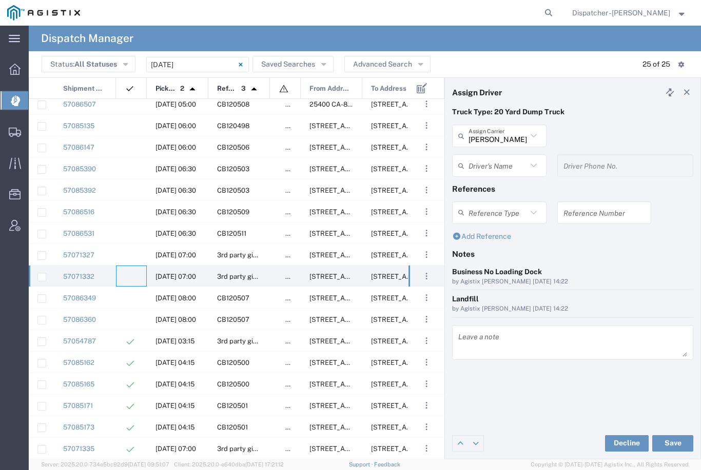
click at [509, 130] on input "[PERSON_NAME] & Sons Trucking, Inc" at bounding box center [497, 136] width 58 height 18
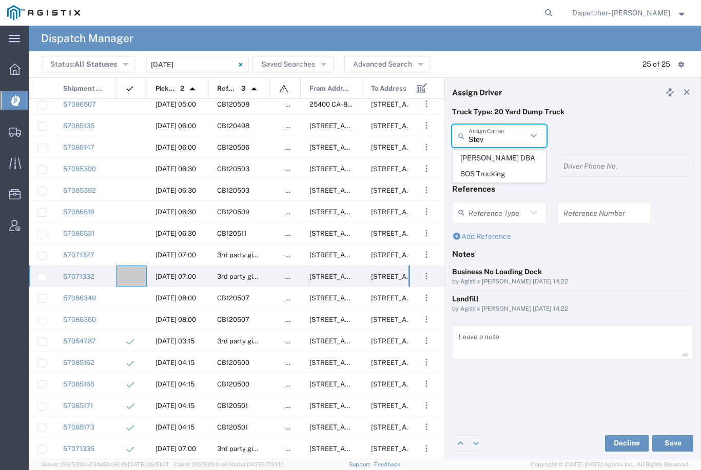
click at [492, 164] on span "[PERSON_NAME] DBA SOS Trucking" at bounding box center [499, 166] width 92 height 32
type input "[PERSON_NAME] DBA SOS Trucking"
click at [493, 164] on input "text" at bounding box center [497, 166] width 58 height 18
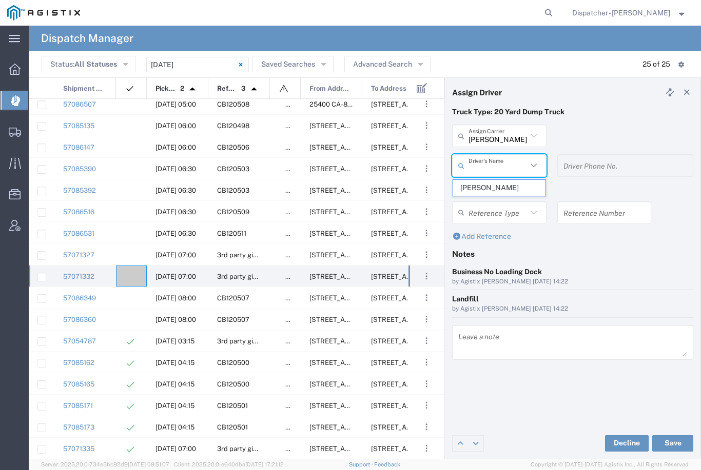
click at [480, 188] on span "[PERSON_NAME]" at bounding box center [499, 188] width 92 height 16
type input "[PERSON_NAME]"
type input "5306810173"
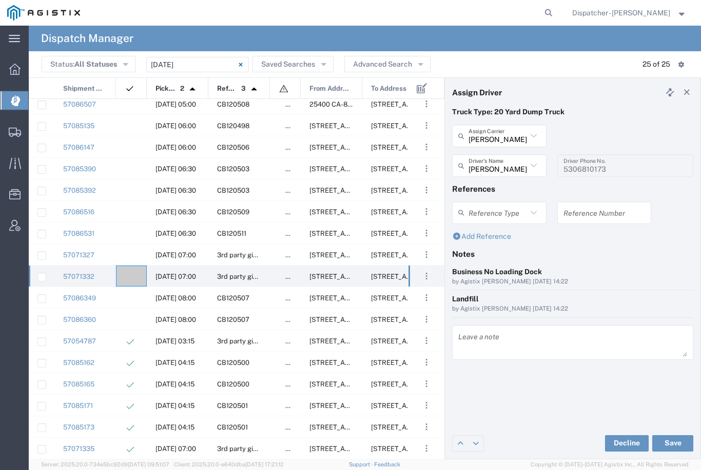
click at [680, 442] on button "Save" at bounding box center [672, 443] width 41 height 16
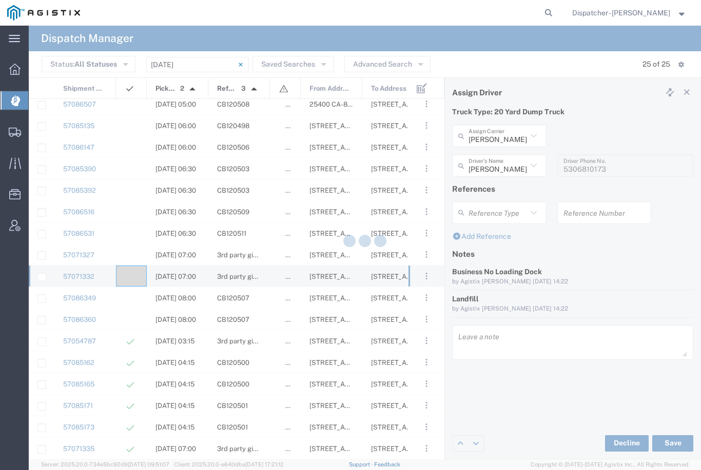
type input "[PERSON_NAME]"
type input "[PERSON_NAME] DBA SOS Trucking"
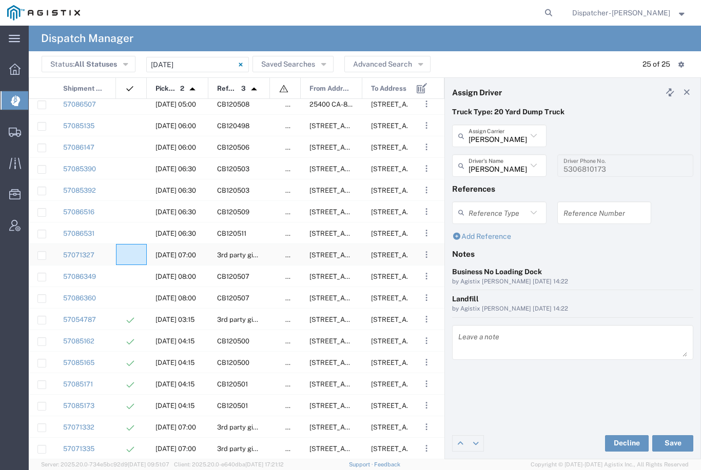
click at [128, 251] on agx-ag-table-icon-cell at bounding box center [128, 255] width 7 height 8
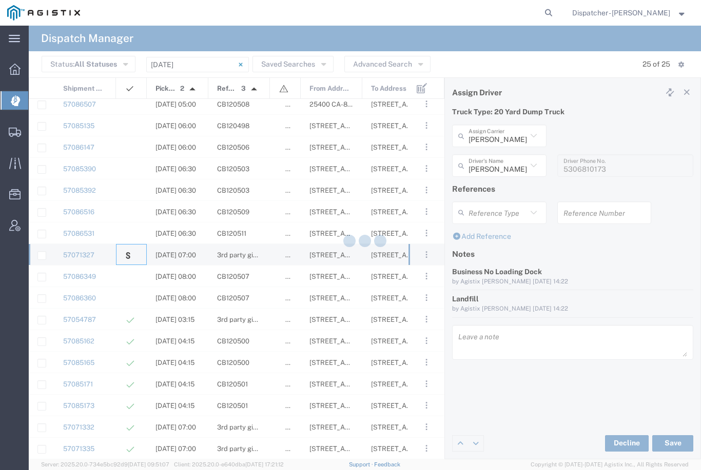
type input "Bhatti Bros Inc"
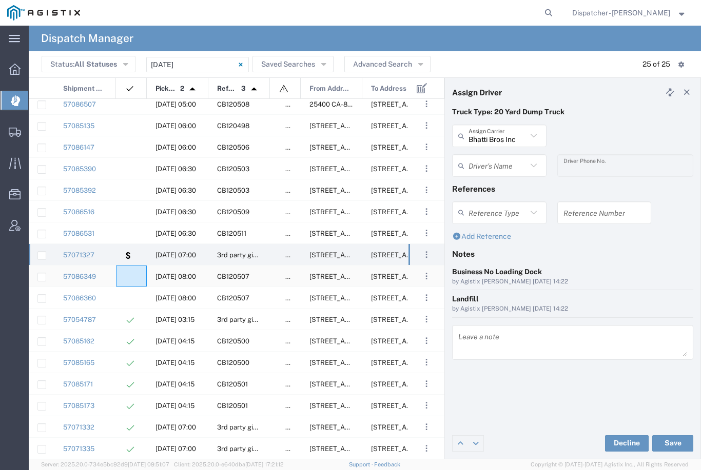
click at [128, 273] on agx-ag-table-icon-cell at bounding box center [128, 277] width 7 height 8
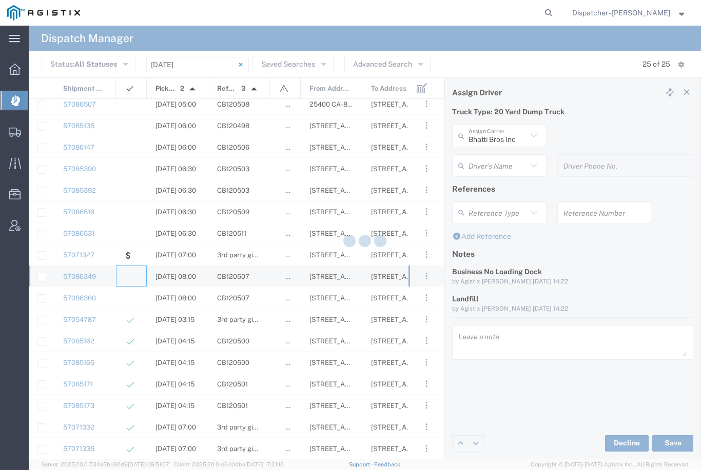
type input "[PERSON_NAME] & Sons Trucking, Inc"
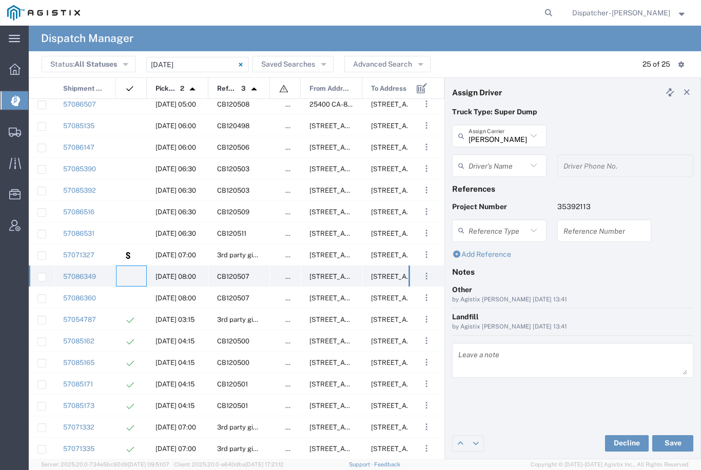
click at [130, 275] on agx-ag-table-icon-cell at bounding box center [128, 277] width 7 height 8
click at [509, 171] on input "text" at bounding box center [497, 166] width 58 height 18
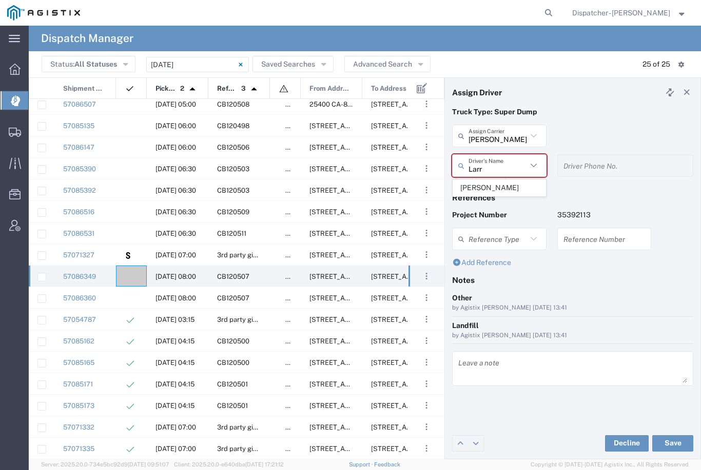
click at [489, 186] on span "[PERSON_NAME]" at bounding box center [499, 188] width 92 height 16
type input "[PERSON_NAME]"
type input "[PHONE_NUMBER]"
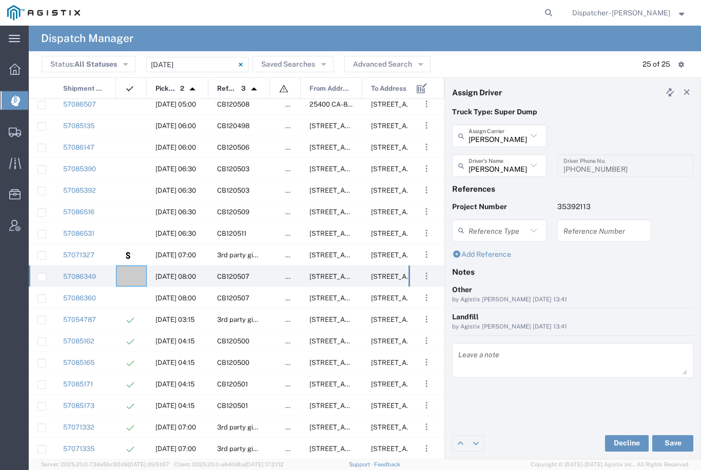
click at [673, 446] on button "Save" at bounding box center [672, 443] width 41 height 16
type input "[PERSON_NAME]"
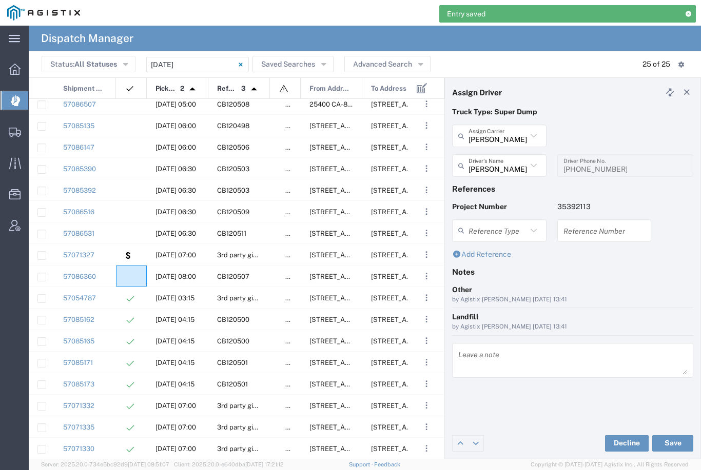
click at [127, 273] on agx-ag-table-icon-cell at bounding box center [128, 277] width 7 height 8
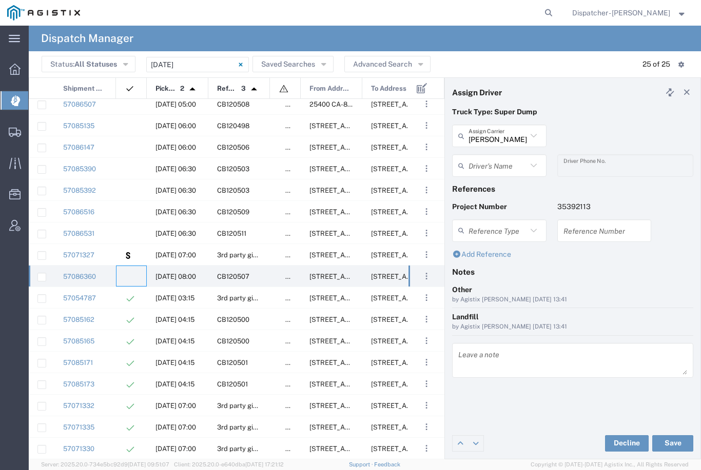
click at [130, 274] on agx-ag-table-icon-cell at bounding box center [128, 277] width 7 height 8
click at [514, 135] on input "[PERSON_NAME] & Sons Trucking, Inc" at bounding box center [497, 136] width 58 height 18
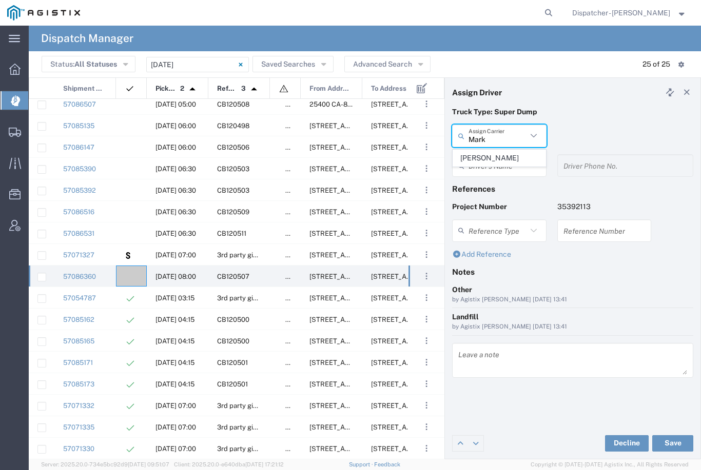
click at [502, 154] on span "[PERSON_NAME]" at bounding box center [499, 158] width 92 height 16
type input "[PERSON_NAME]"
click at [499, 164] on input "text" at bounding box center [500, 166] width 65 height 18
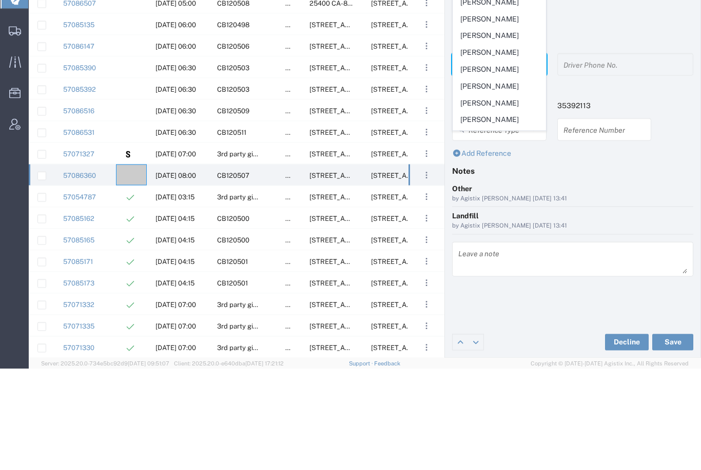
click at [506, 129] on span "[PERSON_NAME]" at bounding box center [499, 137] width 92 height 16
type input "[PERSON_NAME]"
type input "[PHONE_NUMBER]"
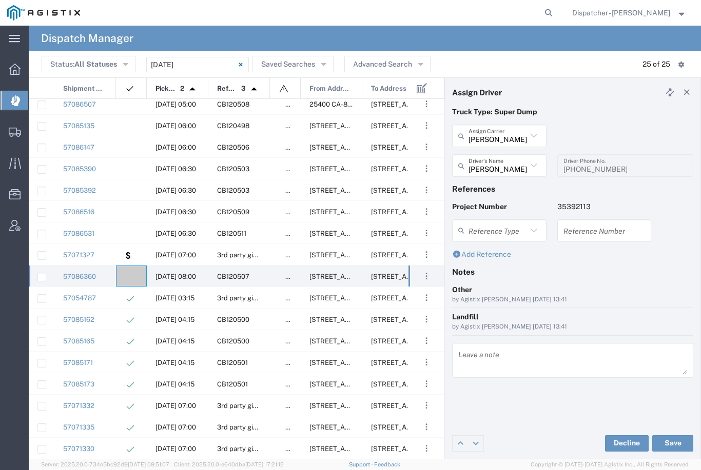
click at [675, 443] on button "Save" at bounding box center [672, 443] width 41 height 16
type input "[PERSON_NAME]"
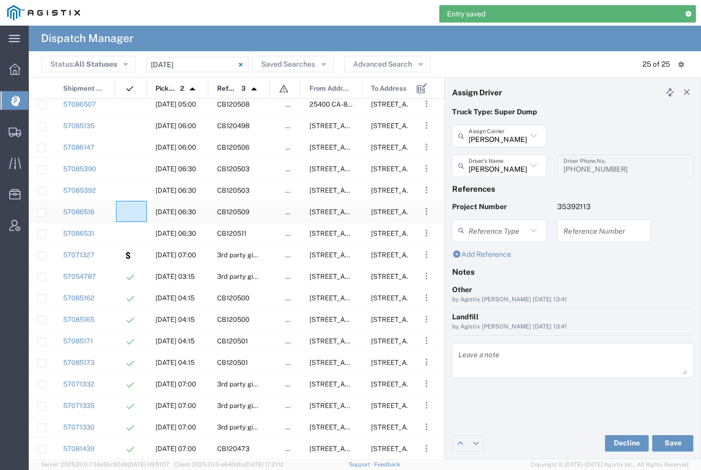
click at [129, 215] on agx-ag-table-icon-cell at bounding box center [128, 212] width 7 height 8
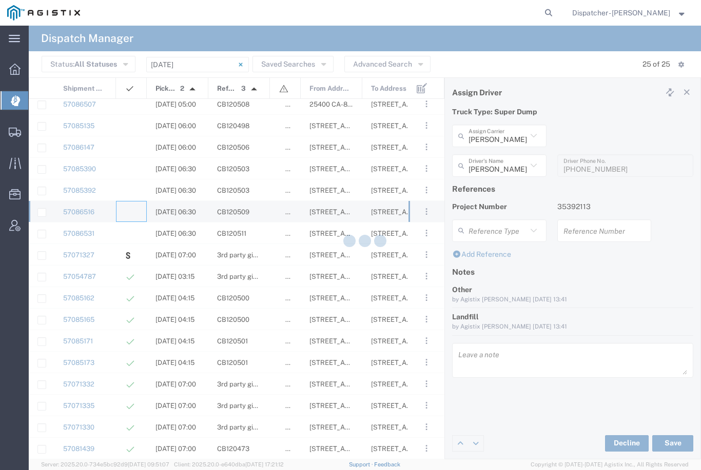
type input "[PERSON_NAME] & Sons Trucking, Inc"
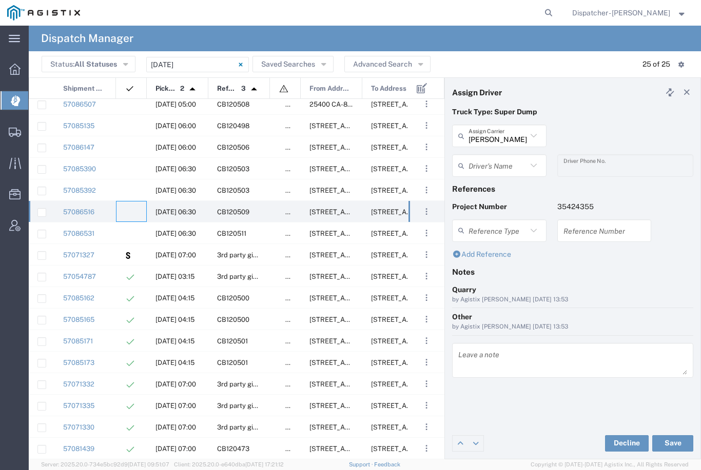
click at [500, 130] on input "[PERSON_NAME] & Sons Trucking, Inc" at bounding box center [497, 136] width 58 height 18
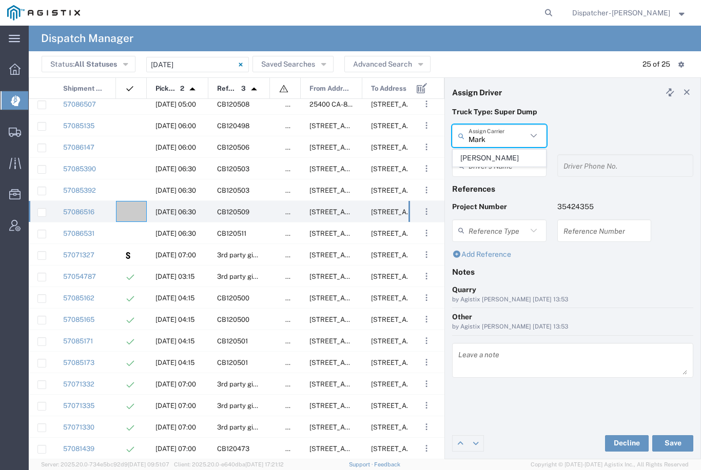
click at [498, 153] on span "[PERSON_NAME]" at bounding box center [499, 158] width 92 height 16
type input "[PERSON_NAME]"
click at [501, 160] on agx-dropdown-input "Driver's Name [PERSON_NAME] [PERSON_NAME] [PERSON_NAME] [PERSON_NAME] [PERSON_N…" at bounding box center [499, 165] width 94 height 23
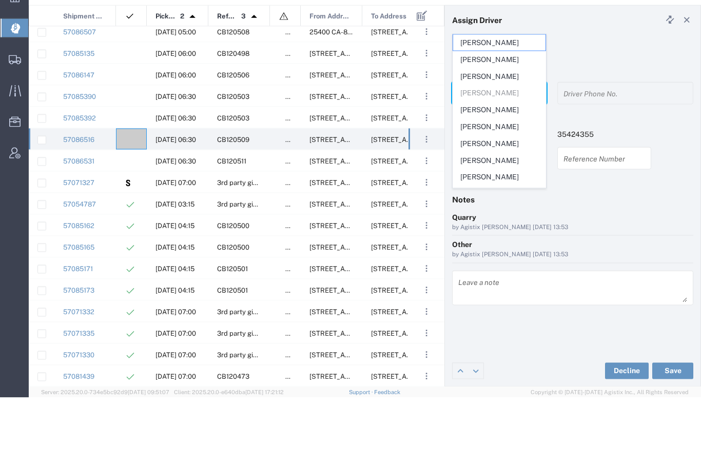
click at [490, 191] on span "[PERSON_NAME]" at bounding box center [499, 199] width 92 height 16
type input "[PERSON_NAME]"
type input "[PHONE_NUMBER]"
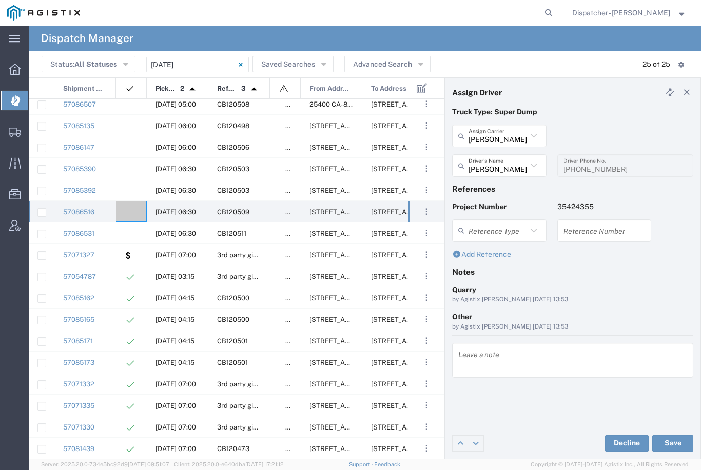
click at [675, 442] on button "Save" at bounding box center [672, 443] width 41 height 16
type input "[PERSON_NAME]"
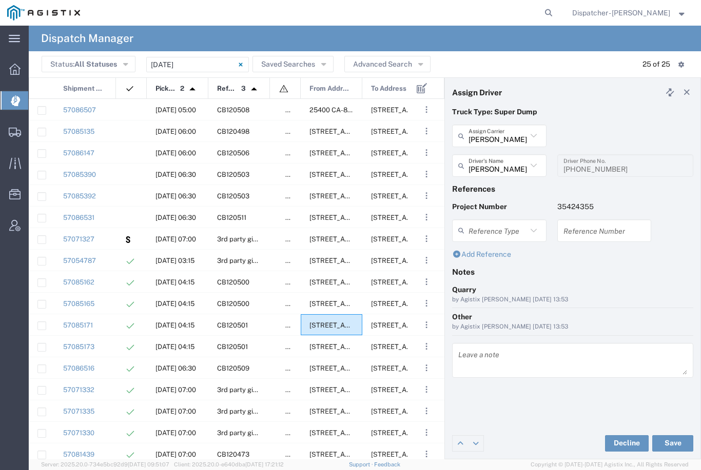
click at [125, 219] on agx-ag-table-icon-cell at bounding box center [128, 218] width 7 height 8
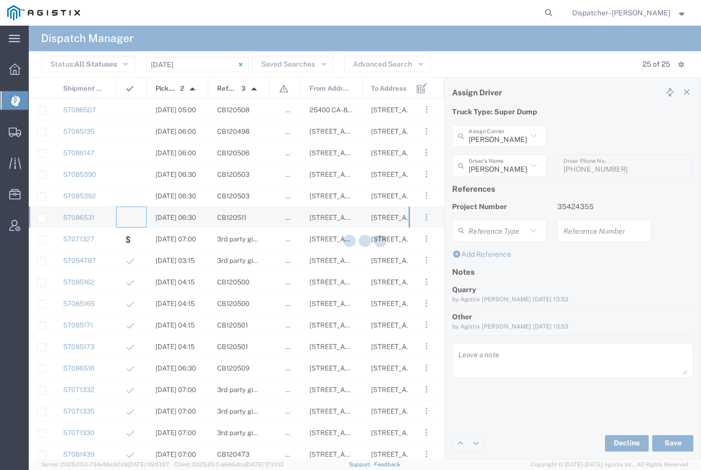
type input "[PERSON_NAME] & Sons Trucking, Inc"
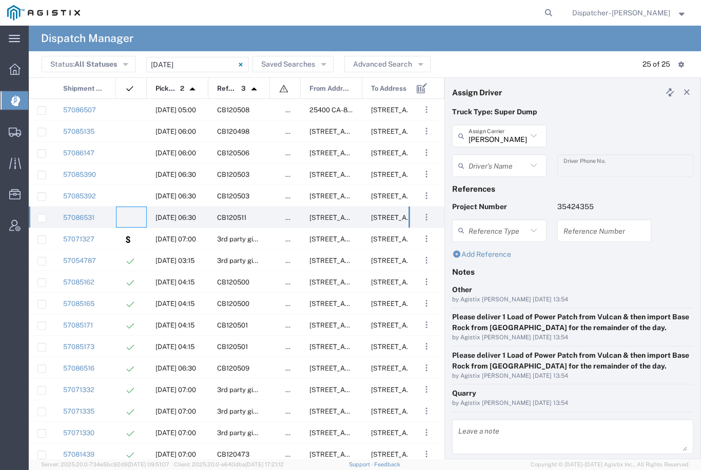
click at [509, 132] on input "[PERSON_NAME] & Sons Trucking, Inc" at bounding box center [497, 136] width 58 height 18
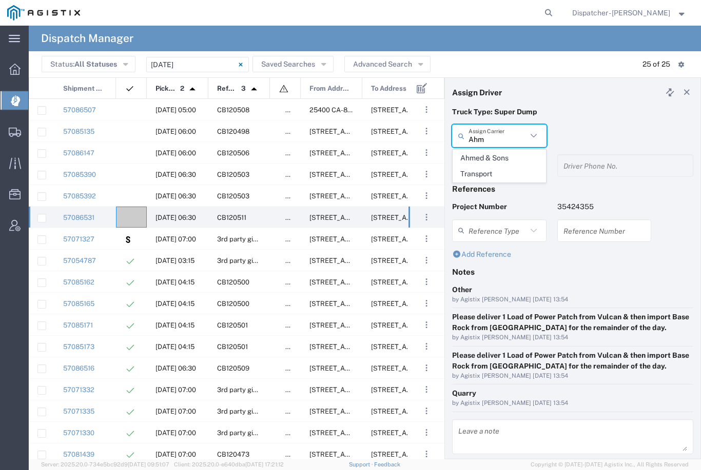
click at [491, 165] on span "Ahmed & Sons Transport" at bounding box center [499, 166] width 92 height 32
type input "Ahmed & Sons Transport"
click at [496, 161] on agx-dropdown-input "Driver's Name [PERSON_NAME] [PERSON_NAME] [PERSON_NAME] [PERSON_NAME] [PERSON_N…" at bounding box center [499, 165] width 94 height 23
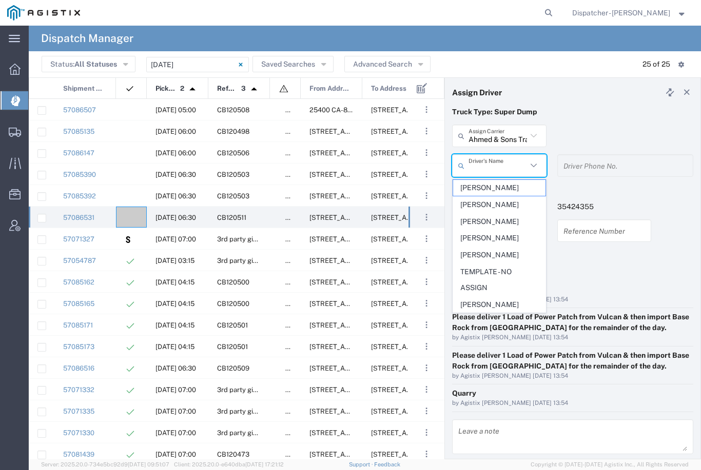
click at [483, 187] on span "[PERSON_NAME]" at bounding box center [499, 188] width 92 height 16
type input "[PERSON_NAME]"
type input "[PHONE_NUMBER]"
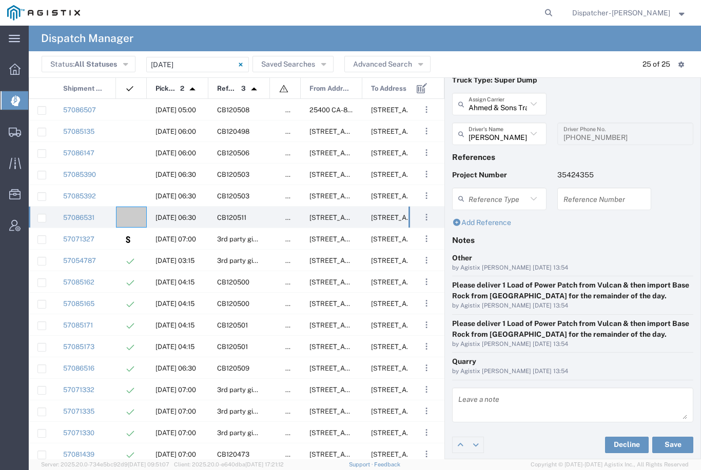
scroll to position [32, 0]
click at [674, 445] on button "Save" at bounding box center [672, 445] width 41 height 16
type input "[PERSON_NAME]"
type input "Ahmed & Sons Transport"
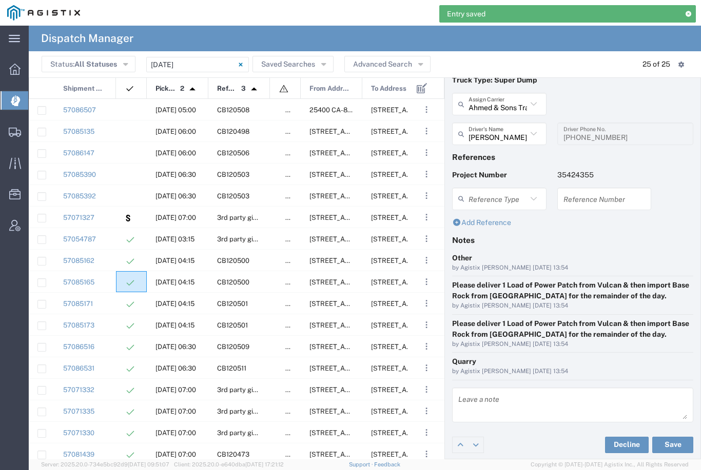
scroll to position [0, 0]
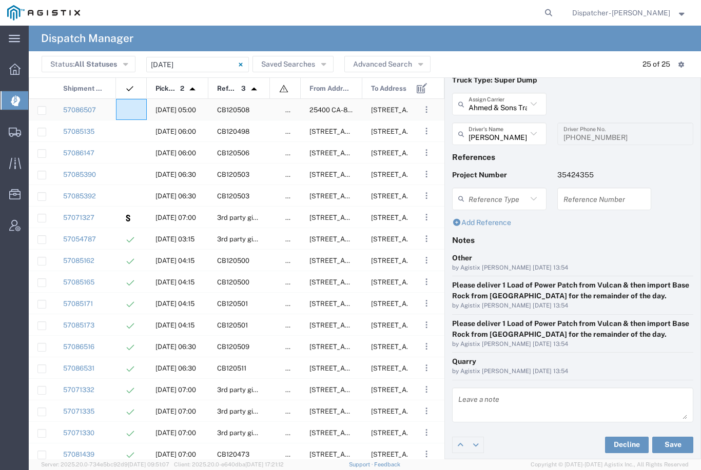
click at [128, 110] on agx-ag-table-icon-cell at bounding box center [128, 110] width 7 height 8
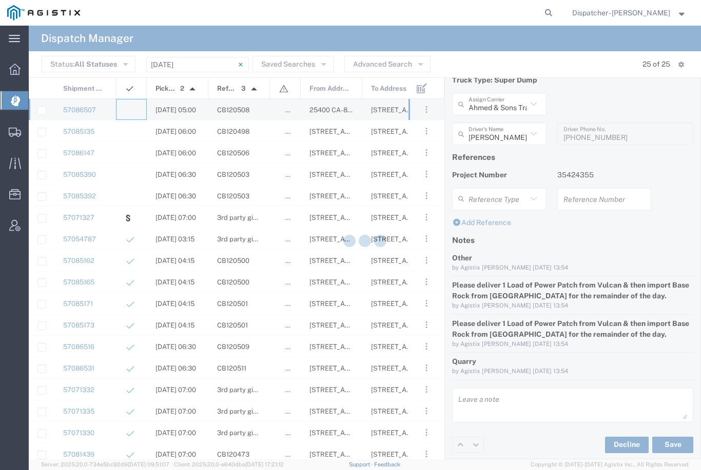
type input "[PERSON_NAME] & Sons Trucking, Inc"
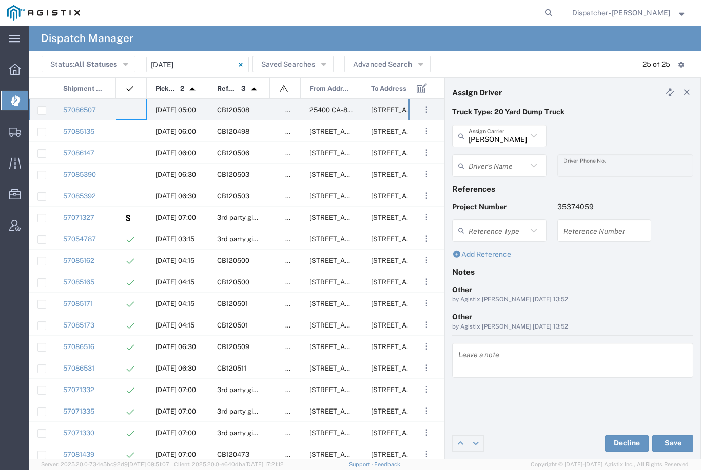
click at [501, 167] on input "text" at bounding box center [497, 166] width 58 height 18
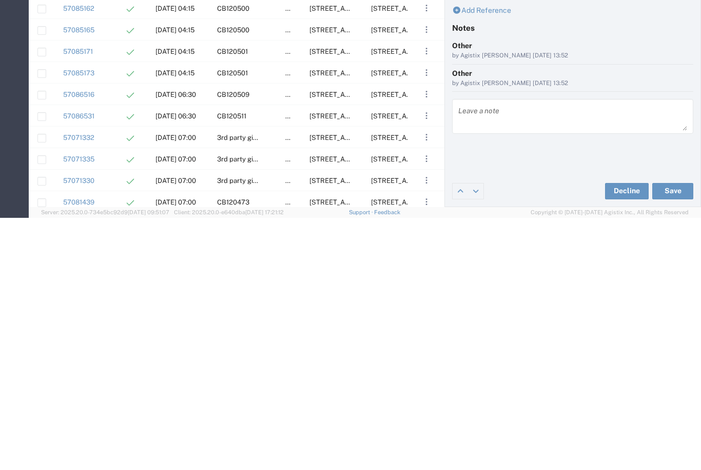
type input "Jo"
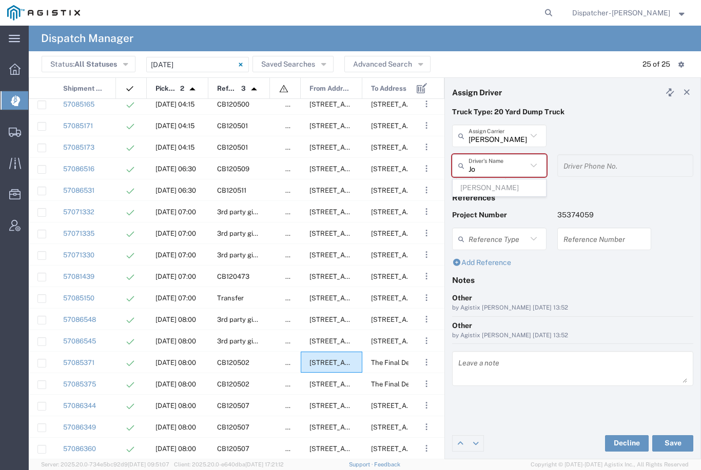
scroll to position [178, 0]
click at [105, 450] on div "57086360" at bounding box center [85, 448] width 62 height 21
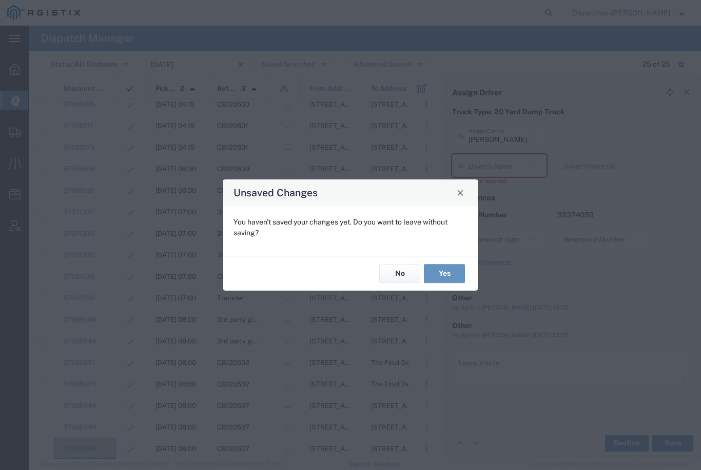
click at [443, 279] on button "Yes" at bounding box center [444, 274] width 41 height 19
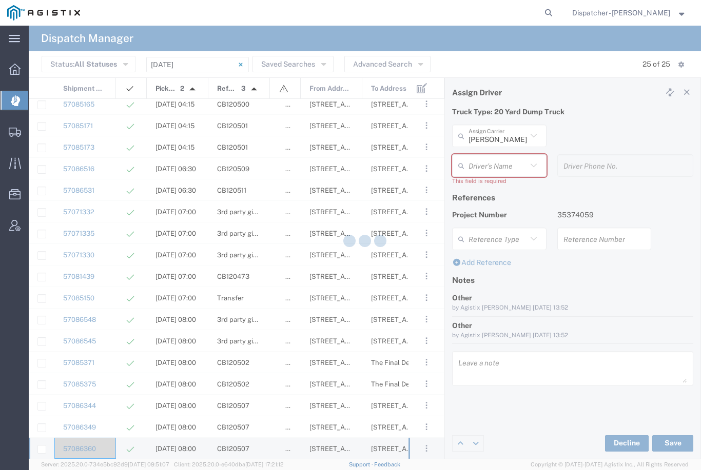
type input "[PERSON_NAME]"
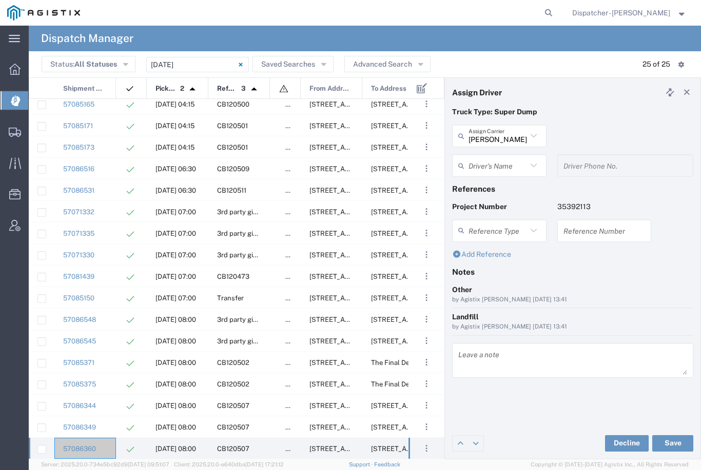
type input "[PERSON_NAME]"
type input "[PHONE_NUMBER]"
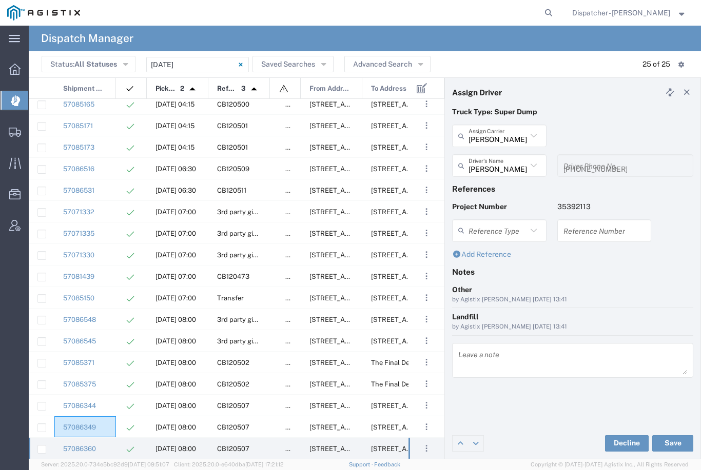
click at [108, 418] on div "57086349" at bounding box center [85, 426] width 62 height 21
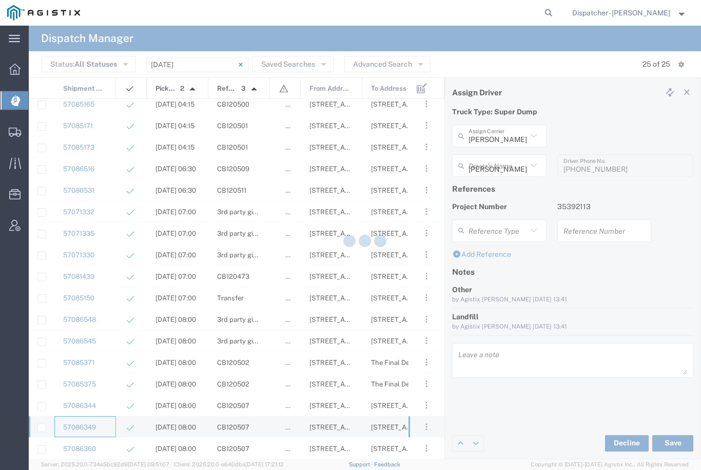
type input "[PERSON_NAME] & Sons Trucking, Inc"
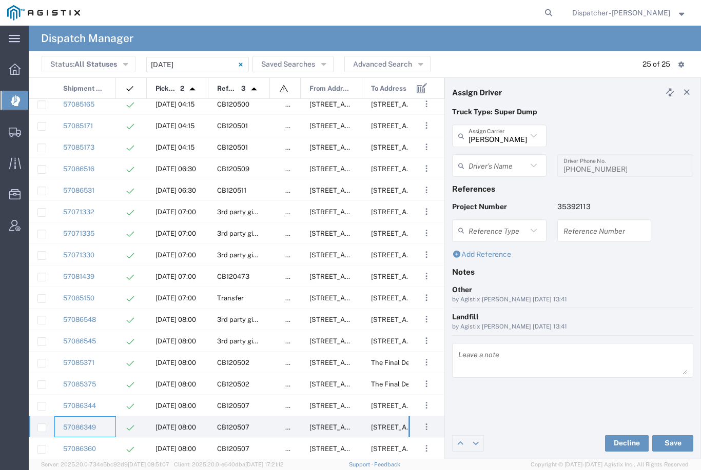
type input "[PERSON_NAME]"
type input "[PHONE_NUMBER]"
click at [107, 407] on div "57086344" at bounding box center [85, 405] width 62 height 21
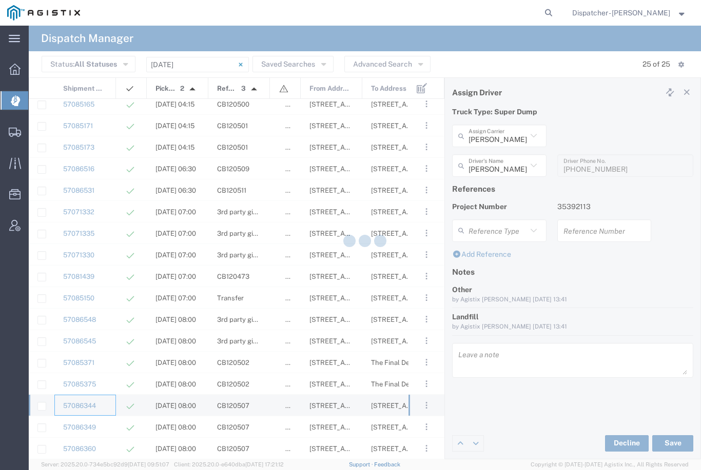
type input "[PERSON_NAME]"
type input "[PHONE_NUMBER]"
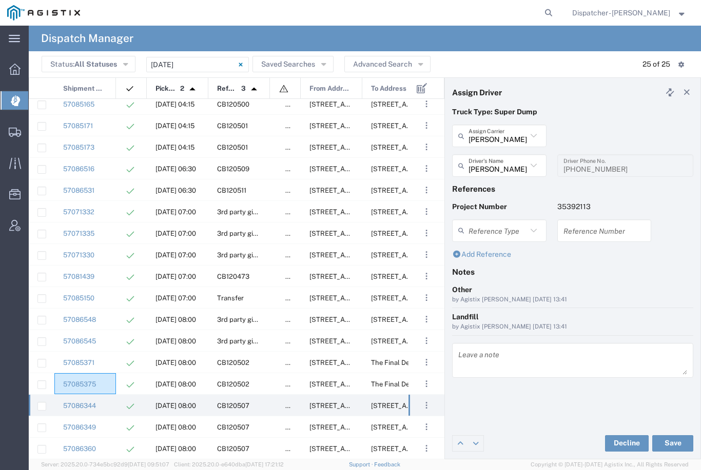
click at [108, 386] on div "57085375" at bounding box center [85, 383] width 62 height 21
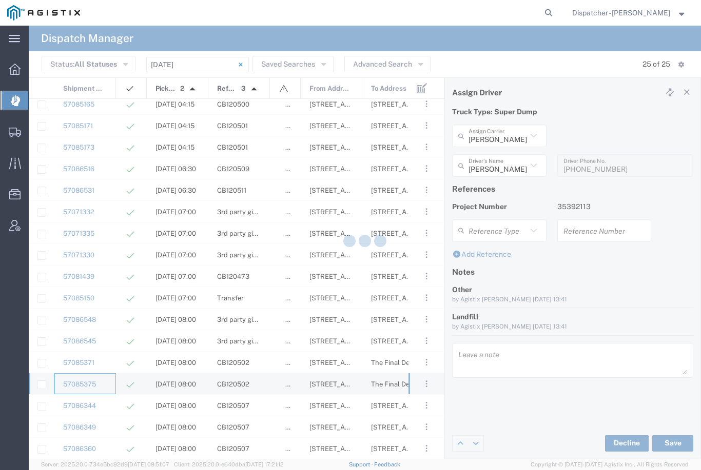
type input "SJC Trucking Inc"
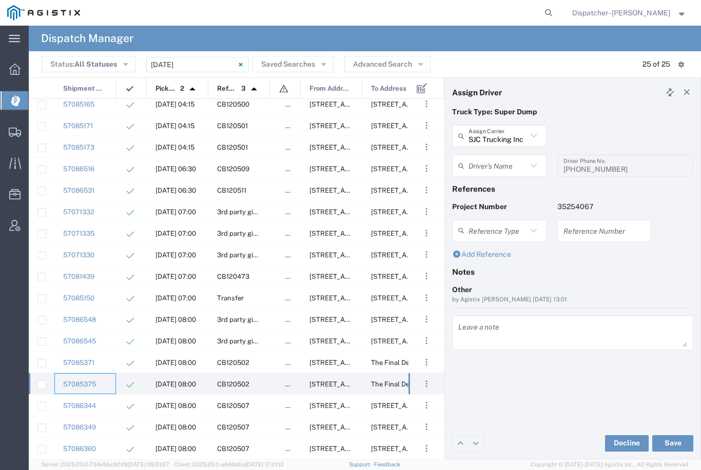
type input "[PERSON_NAME]"
type input "9255187628"
click at [109, 341] on div "57086545" at bounding box center [85, 340] width 62 height 21
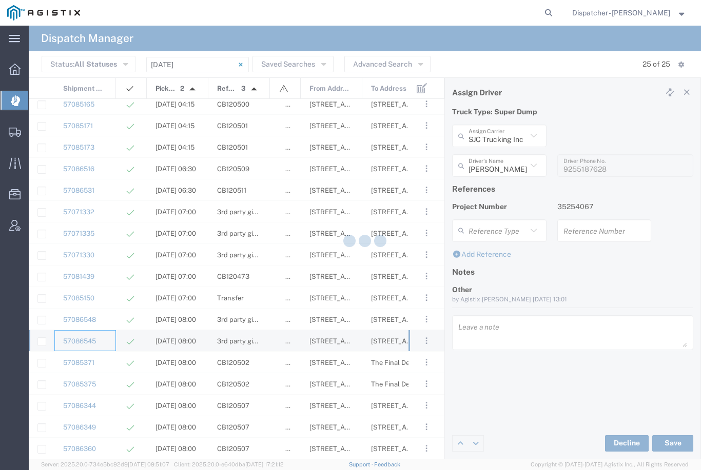
type input "[PERSON_NAME] & Sons Trucking, Inc"
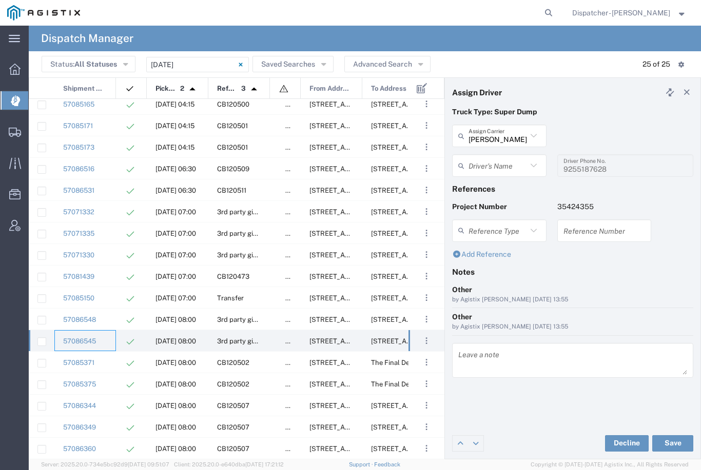
type input "[PERSON_NAME]"
type input "9253660399"
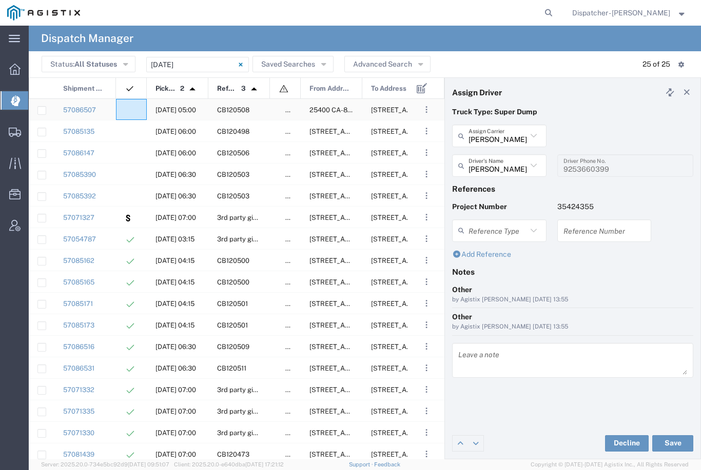
click at [135, 106] on div at bounding box center [131, 109] width 31 height 21
click at [502, 166] on input "text" at bounding box center [497, 166] width 58 height 18
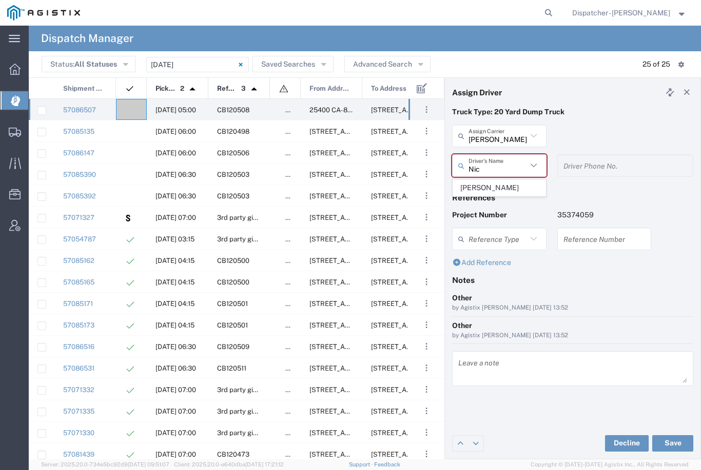
click at [495, 189] on span "[PERSON_NAME]" at bounding box center [499, 188] width 92 height 16
type input "[PERSON_NAME]"
type input "[PHONE_NUMBER]"
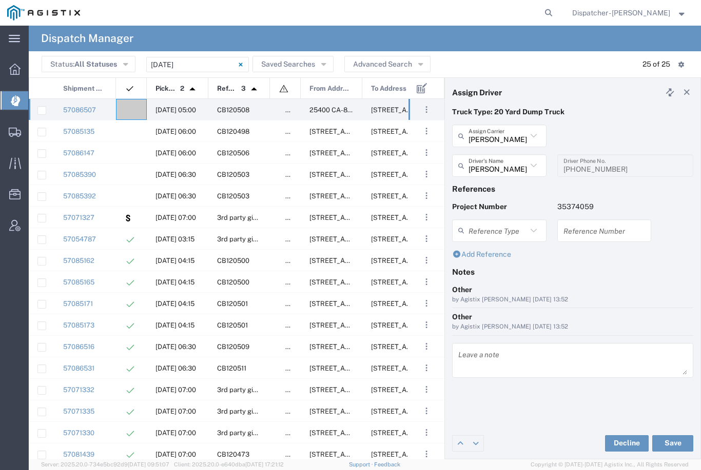
click at [673, 446] on button "Save" at bounding box center [672, 443] width 41 height 16
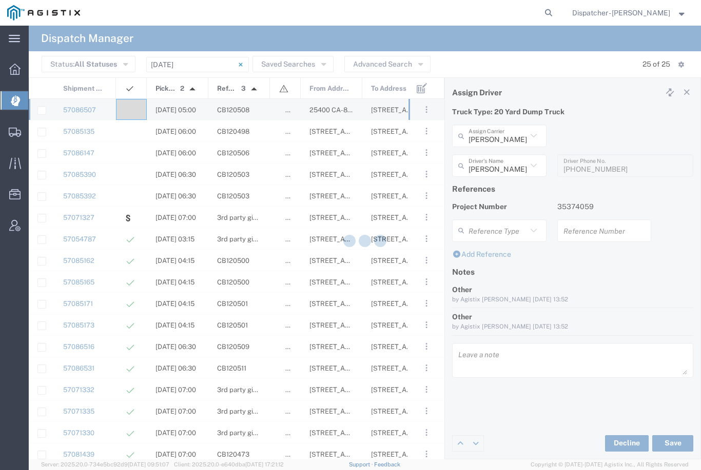
type input "[PERSON_NAME]"
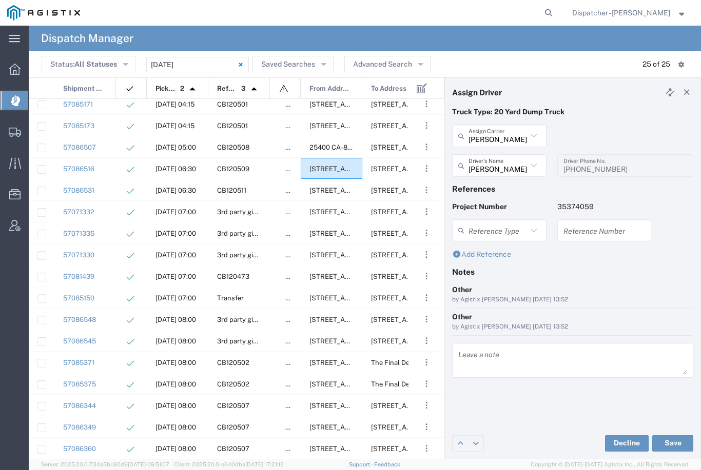
scroll to position [178, 0]
click at [110, 194] on div "57086531" at bounding box center [85, 189] width 62 height 21
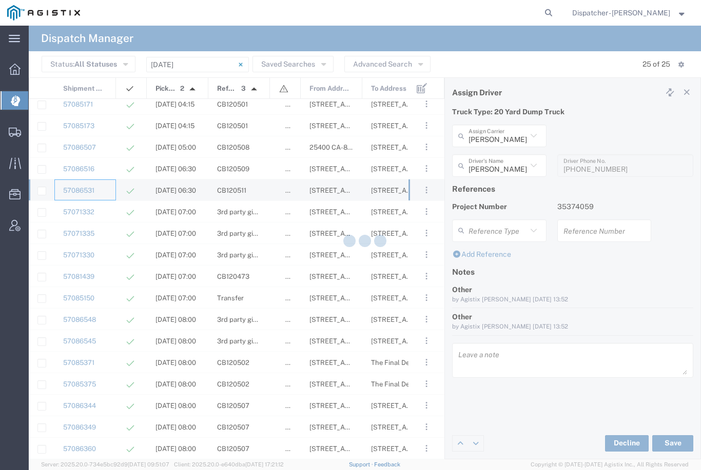
type input "Ahmed & Sons Transport"
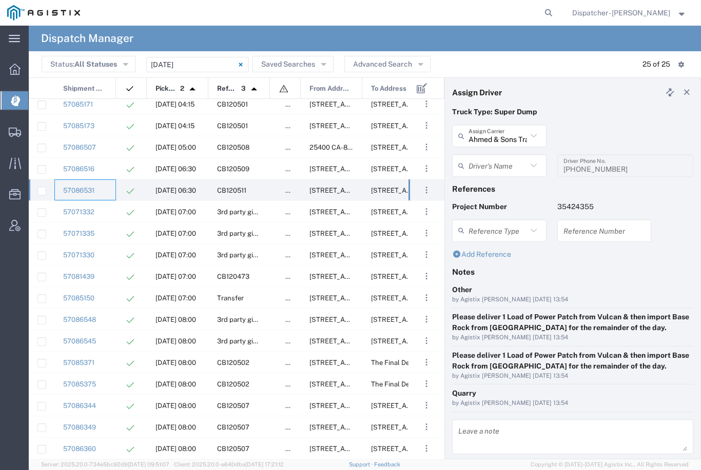
type input "[PERSON_NAME]"
type input "[PHONE_NUMBER]"
click at [508, 130] on input "Ahmed & Sons Transport" at bounding box center [497, 136] width 58 height 18
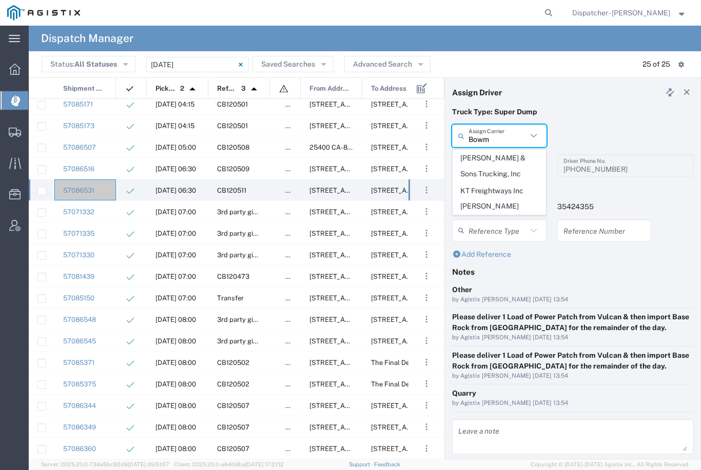
click at [495, 162] on span "[PERSON_NAME] & Sons Trucking, Inc" at bounding box center [499, 166] width 92 height 32
type input "[PERSON_NAME] & Sons Trucking, Inc"
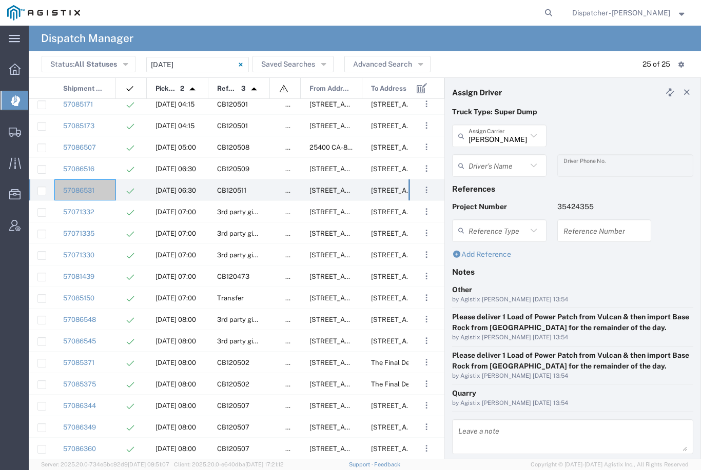
click at [513, 160] on input "text" at bounding box center [497, 166] width 58 height 18
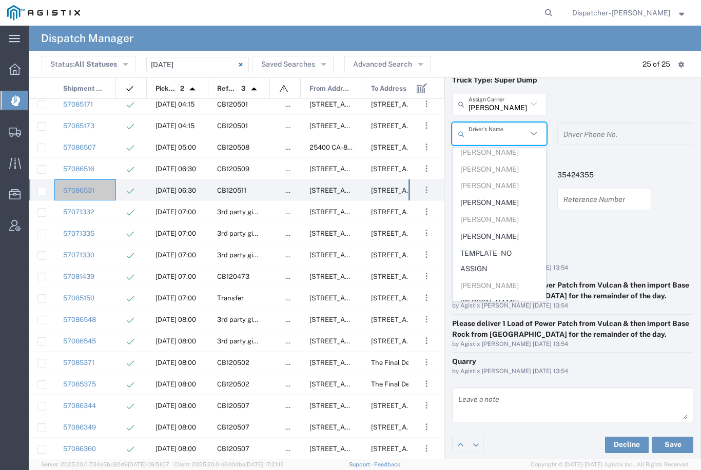
scroll to position [271, 0]
click at [504, 196] on span "[PERSON_NAME]" at bounding box center [499, 204] width 92 height 16
type input "[PERSON_NAME]"
type input "[PHONE_NUMBER]"
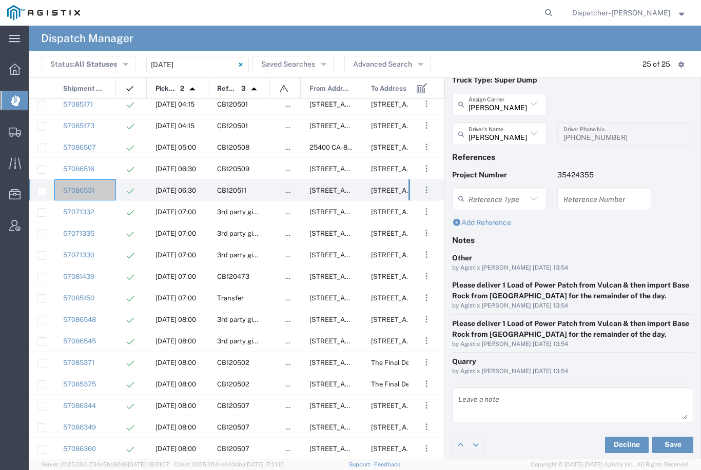
click at [669, 443] on button "Save" at bounding box center [672, 445] width 41 height 16
type input "[PERSON_NAME]"
type input "[PERSON_NAME] & Sons Trucking, Inc"
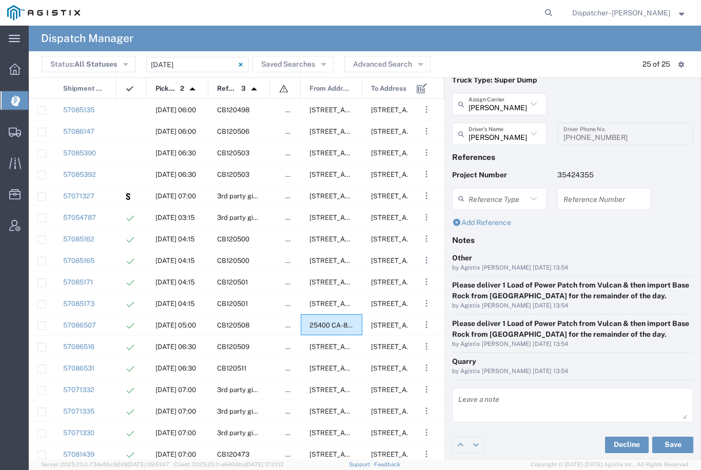
scroll to position [0, 0]
click at [123, 113] on div at bounding box center [131, 109] width 31 height 21
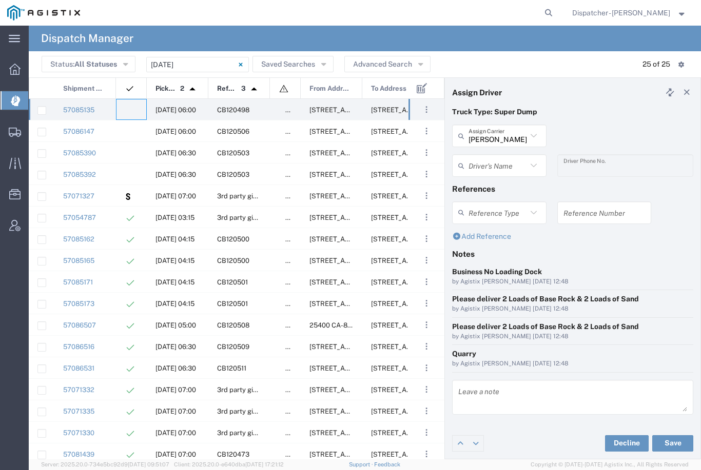
click at [507, 133] on input "[PERSON_NAME] & Sons Trucking, Inc" at bounding box center [497, 136] width 58 height 18
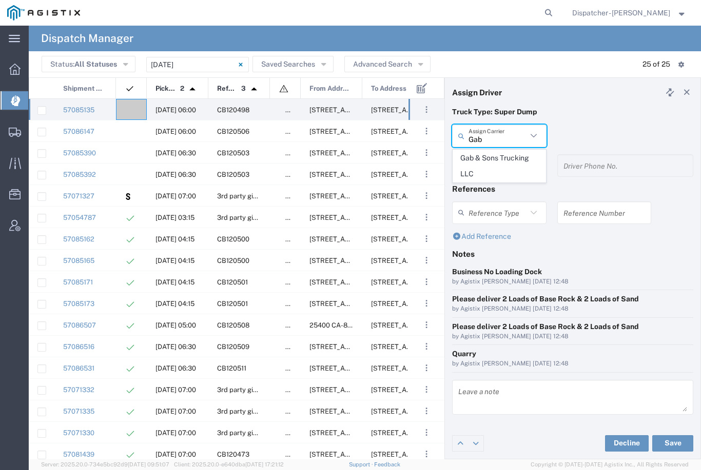
click at [488, 160] on span "Gab & Sons Trucking LLC" at bounding box center [499, 166] width 92 height 32
type input "Gab & Sons Trucking LLC"
click at [493, 164] on agx-dropdown-input "Driver's Name [PERSON_NAME]" at bounding box center [499, 165] width 94 height 23
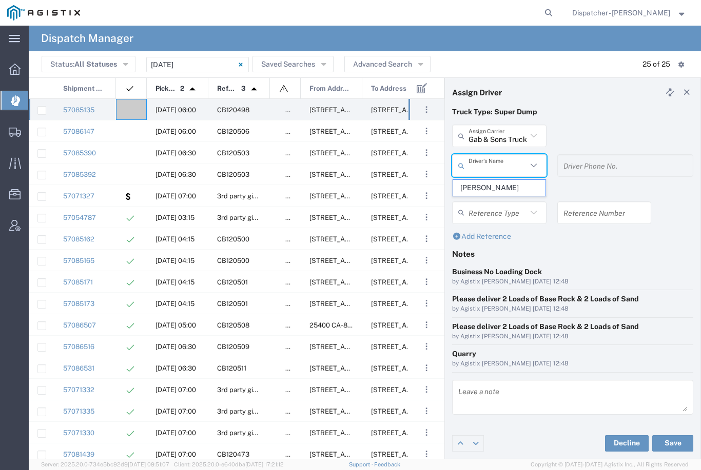
click at [485, 185] on span "[PERSON_NAME]" at bounding box center [499, 188] width 92 height 16
type input "[PERSON_NAME]"
type input "[PHONE_NUMBER]"
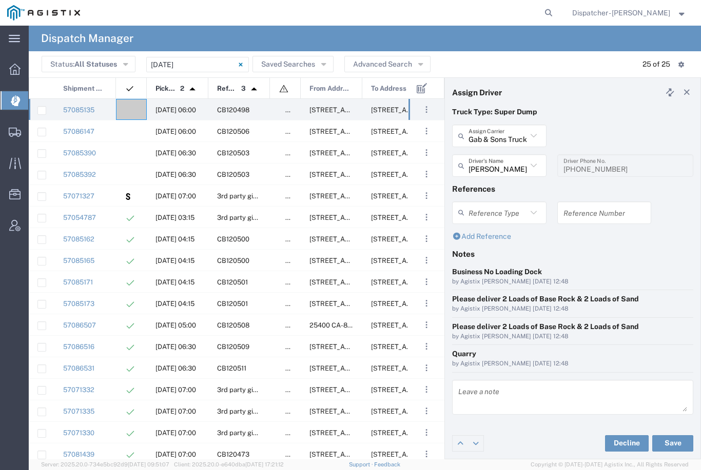
click at [672, 448] on button "Save" at bounding box center [672, 443] width 41 height 16
type input "[PERSON_NAME]"
type input "Gab & Sons Trucking LLC"
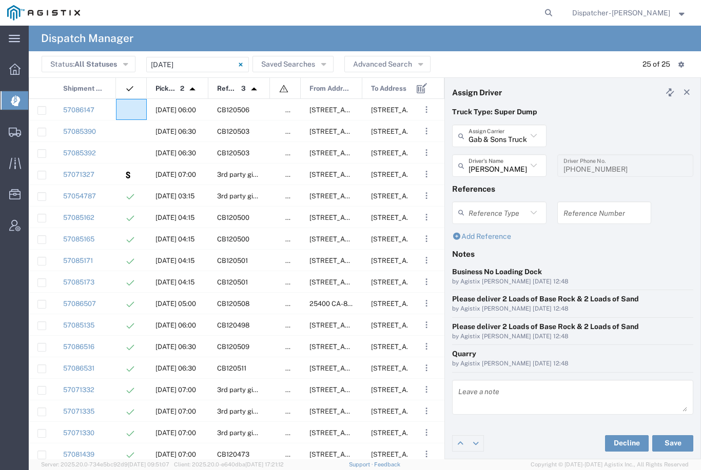
click at [127, 110] on agx-ag-table-icon-cell at bounding box center [128, 110] width 7 height 8
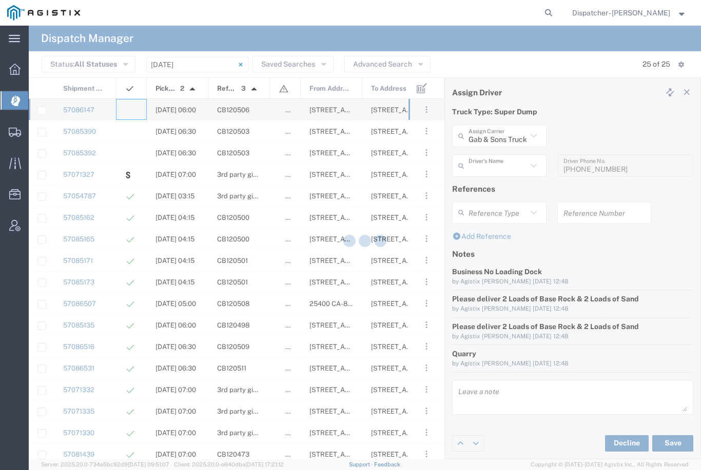
type input "[PERSON_NAME] & Sons Trucking, Inc"
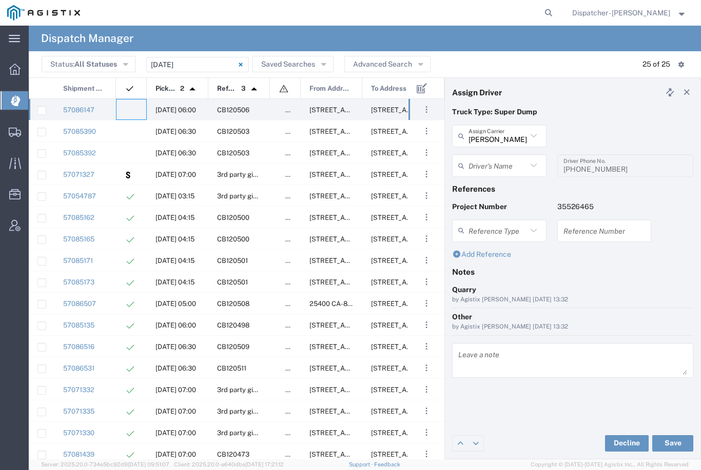
click at [505, 130] on input "[PERSON_NAME] & Sons Trucking, Inc" at bounding box center [497, 136] width 58 height 18
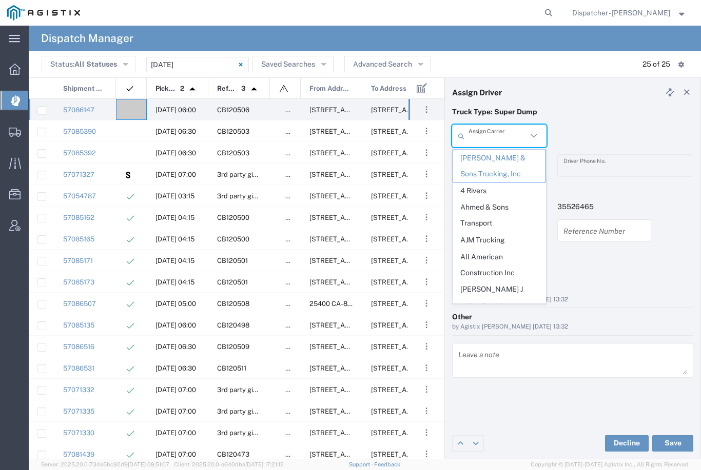
click at [597, 113] on p "Truck Type: Super Dump" at bounding box center [572, 112] width 241 height 11
type input "[PERSON_NAME] & Sons Trucking, Inc"
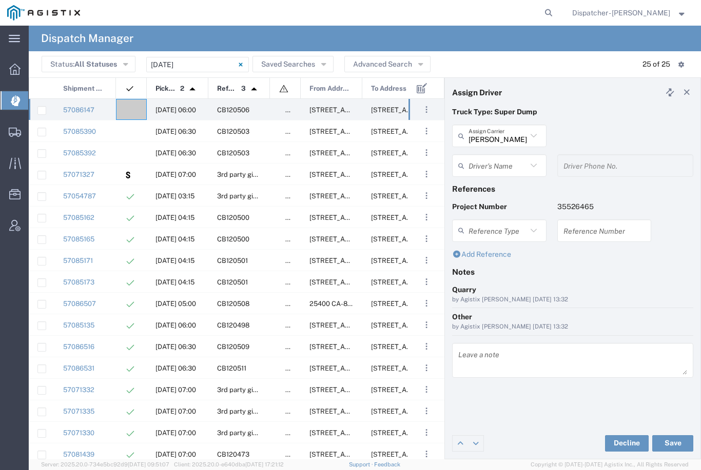
click at [500, 165] on input "text" at bounding box center [497, 166] width 58 height 18
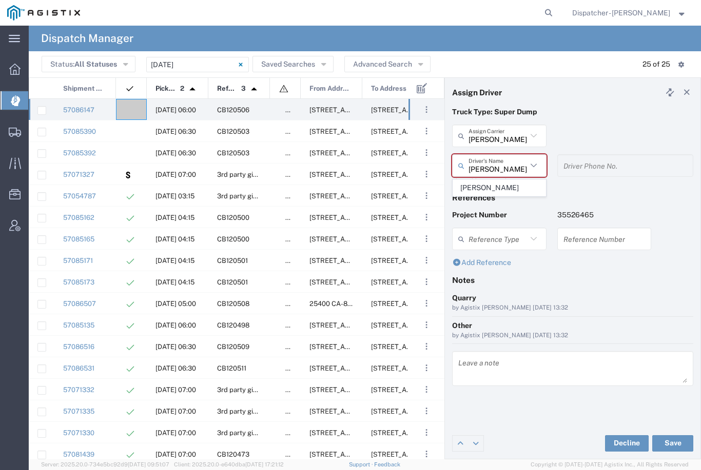
click at [497, 185] on span "[PERSON_NAME]" at bounding box center [499, 188] width 92 height 16
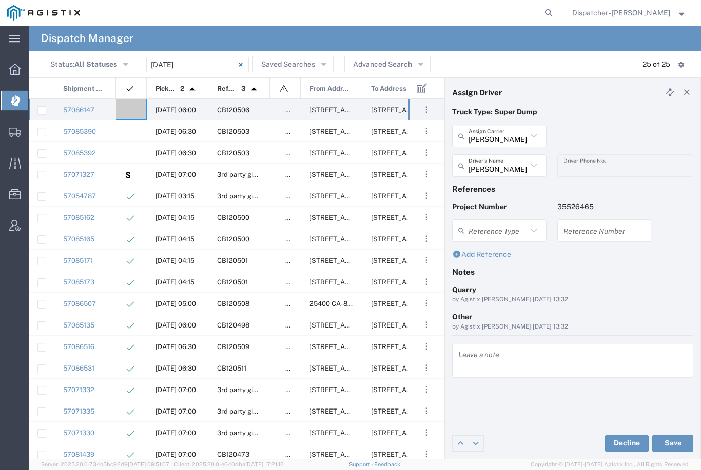
type input "[PERSON_NAME]"
type input "[PHONE_NUMBER]"
click at [669, 443] on button "Save" at bounding box center [672, 443] width 41 height 16
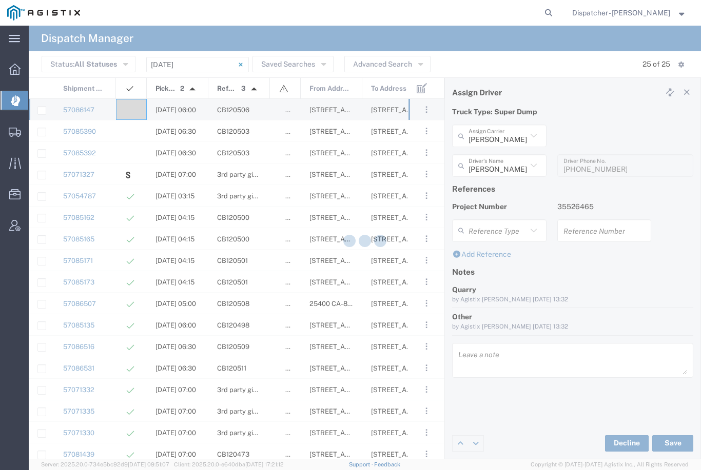
type input "[PERSON_NAME]"
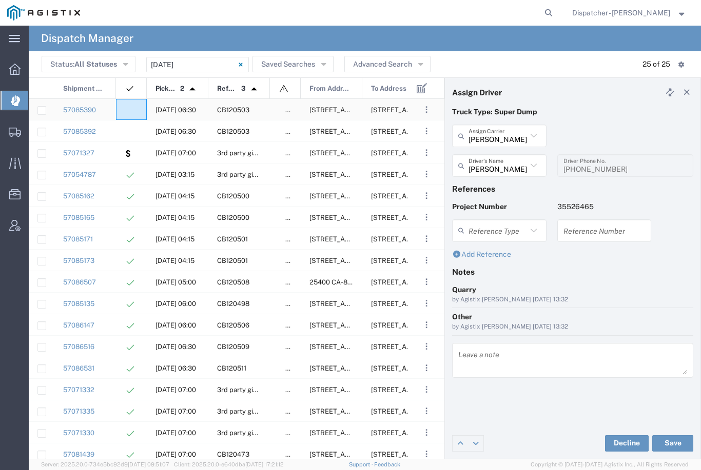
click at [127, 113] on agx-ag-table-icon-cell at bounding box center [128, 110] width 7 height 8
click at [129, 111] on agx-ag-table-icon-cell at bounding box center [128, 110] width 7 height 8
